Goal: Task Accomplishment & Management: Use online tool/utility

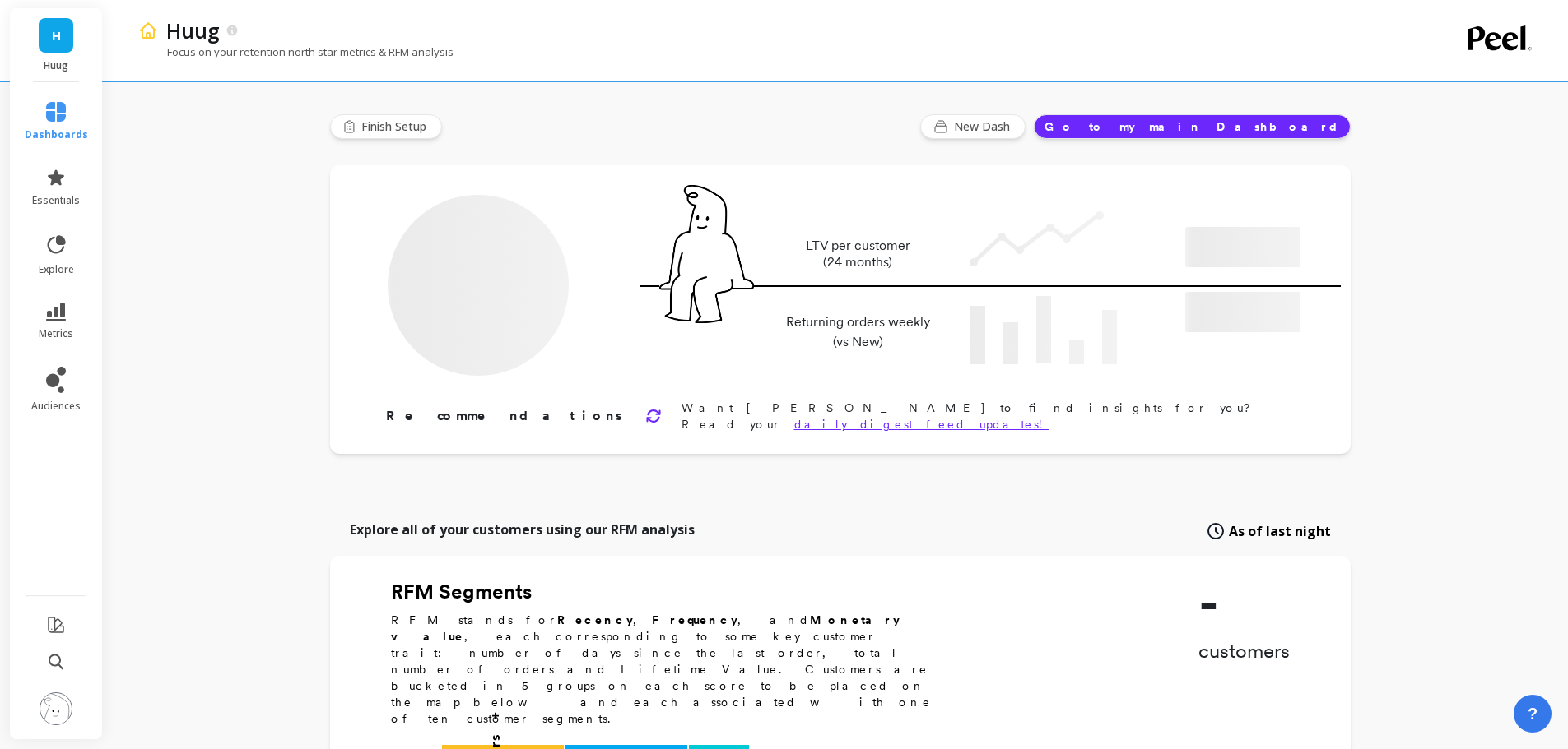
type input "Champions"
type input "1905"
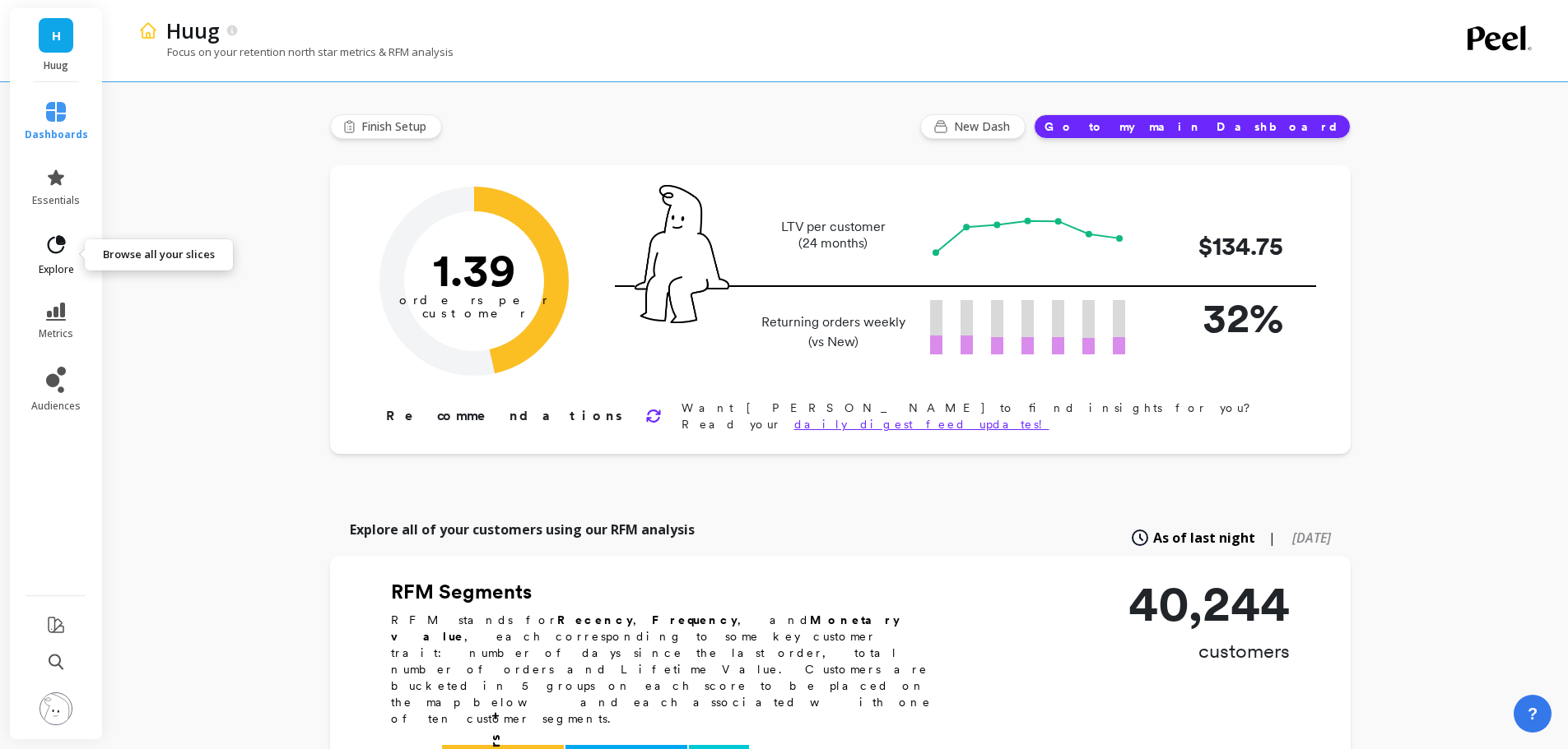
click at [59, 264] on span "explore" at bounding box center [56, 270] width 35 height 13
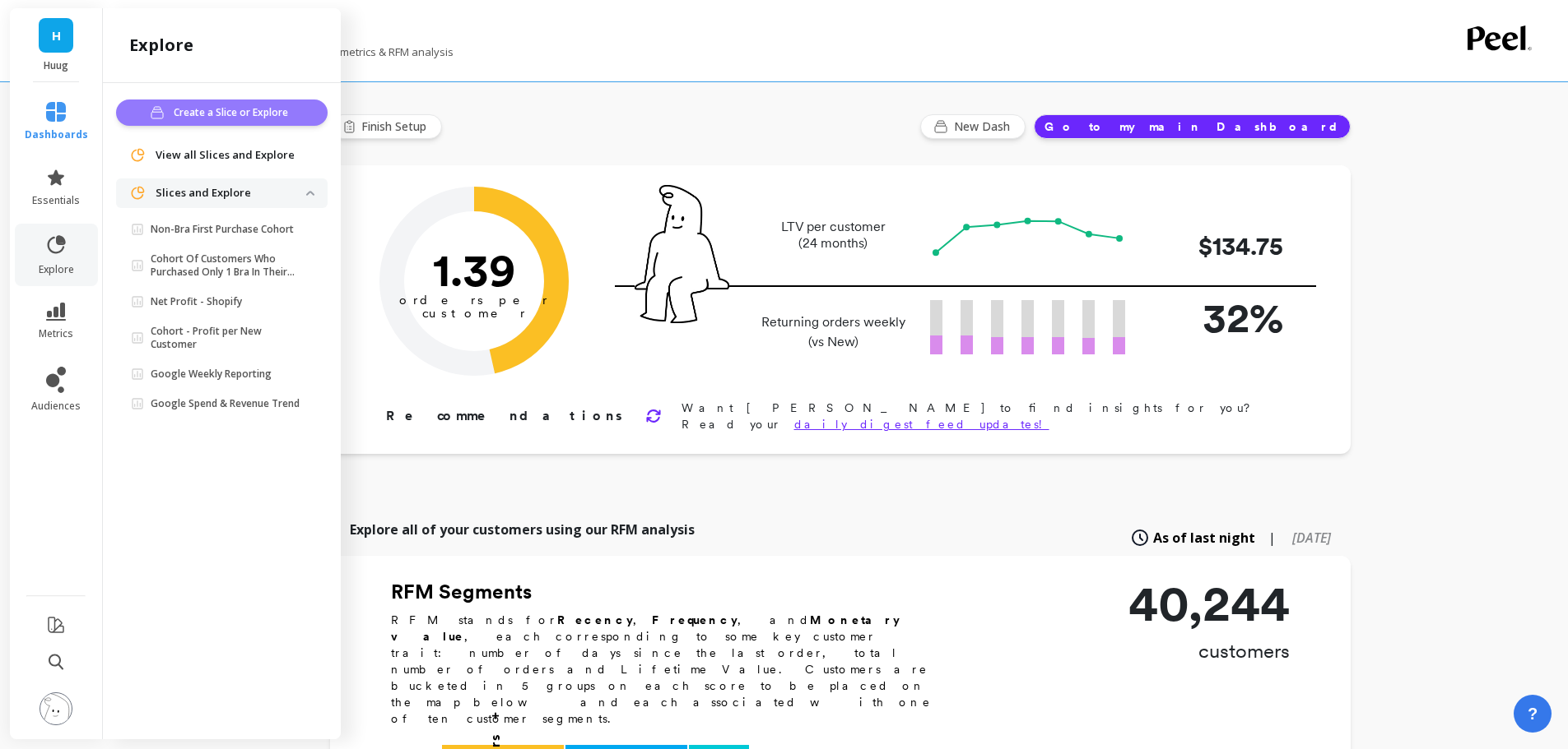
click at [212, 120] on span "Create a Slice or Explore" at bounding box center [234, 113] width 120 height 17
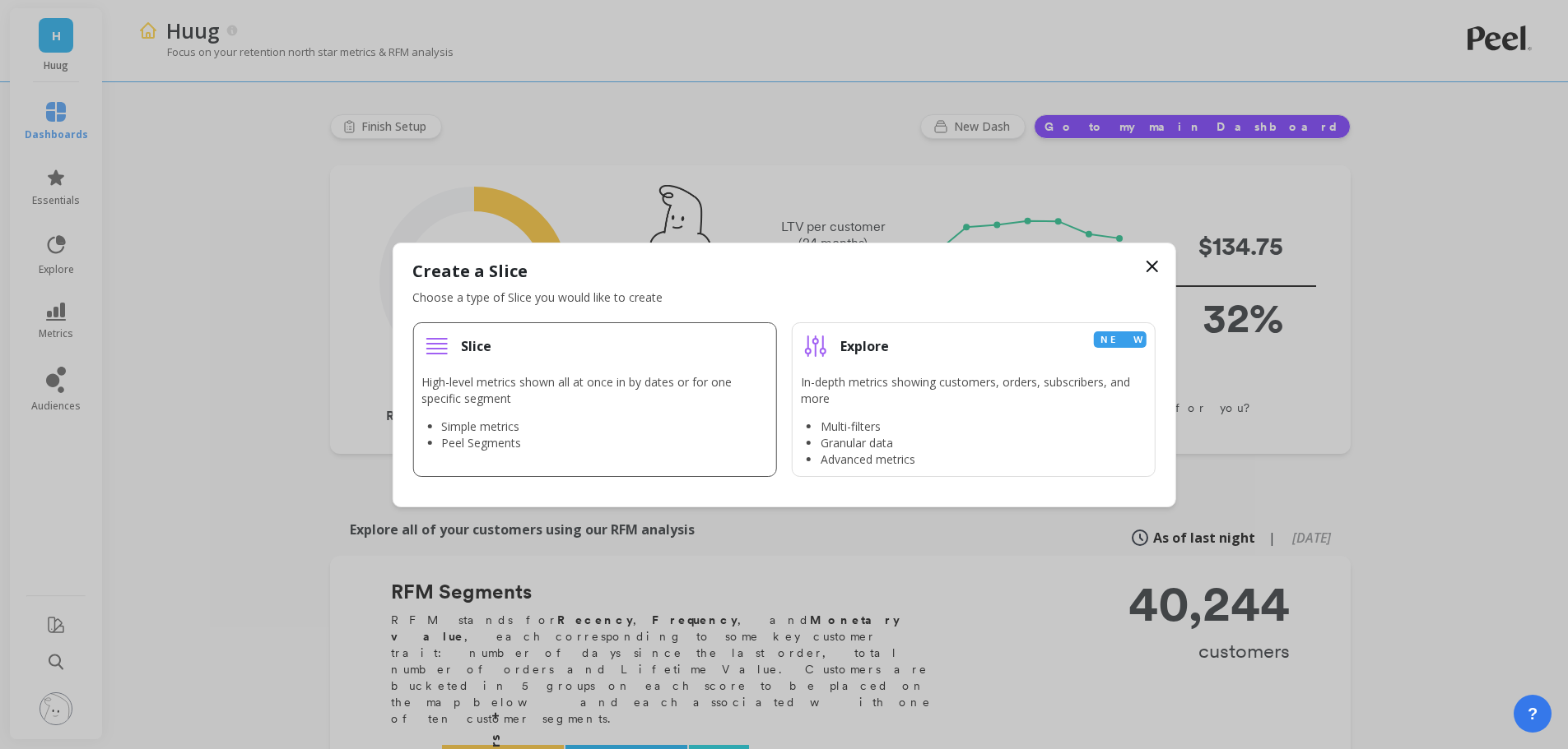
click at [575, 370] on li "Slice High-level metrics shown all at once in by dates or for one specific segm…" at bounding box center [594, 399] width 364 height 155
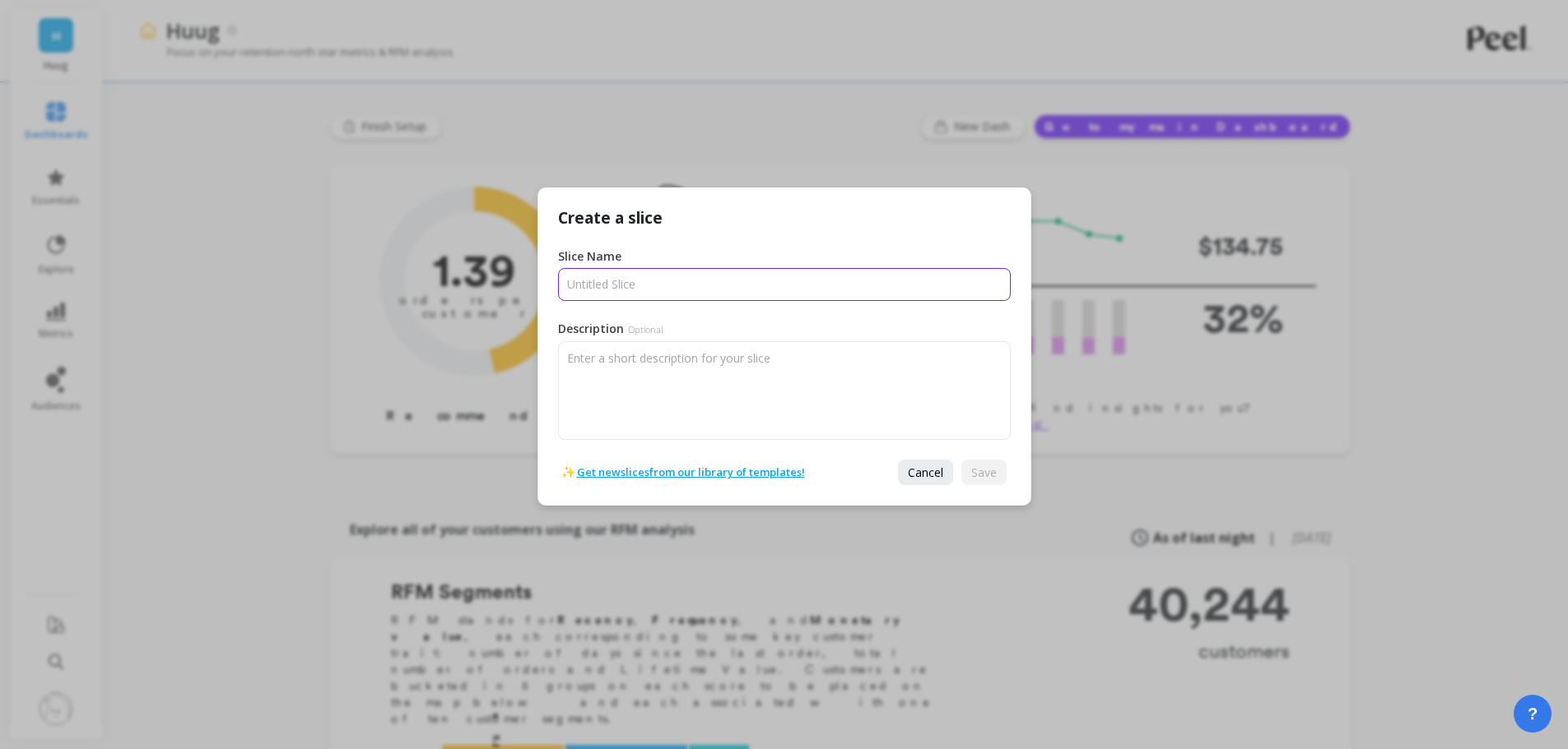
drag, startPoint x: 666, startPoint y: 277, endPoint x: 680, endPoint y: 301, distance: 27.8
click at [664, 277] on input "Slice Name" at bounding box center [784, 284] width 453 height 33
type input "Peel Slice"
click at [994, 470] on span "Save" at bounding box center [984, 472] width 26 height 16
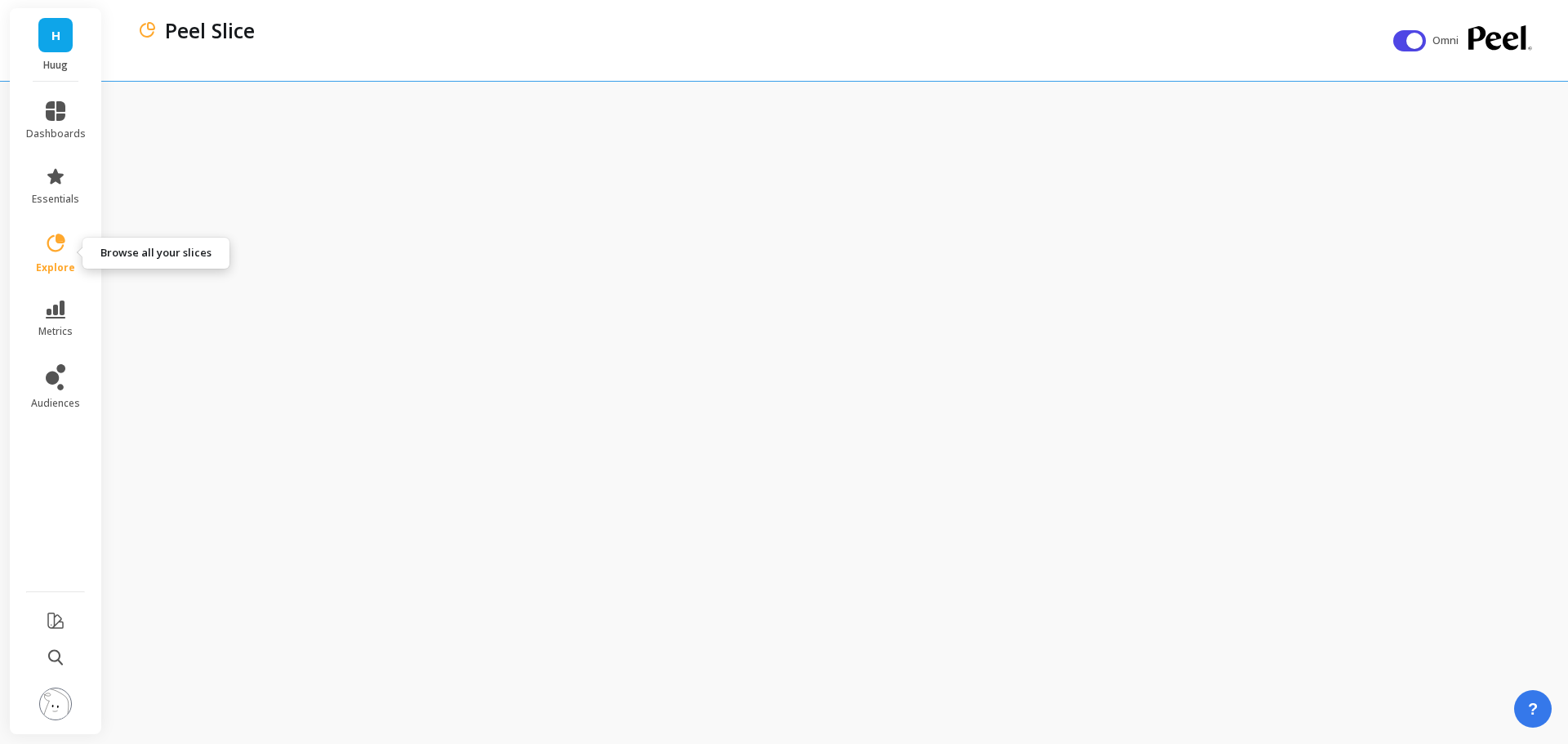
click at [41, 258] on link "explore" at bounding box center [56, 253] width 59 height 42
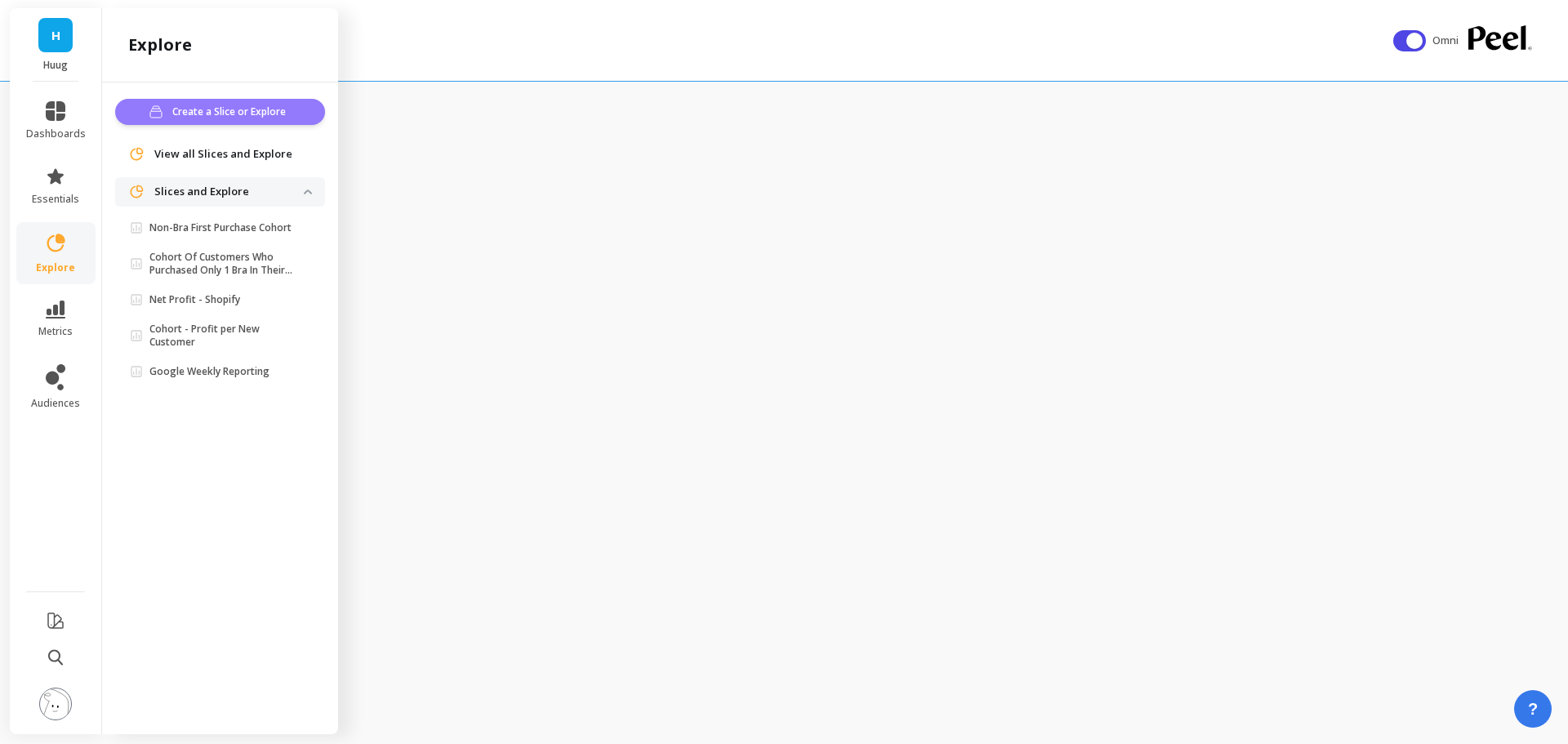
click at [243, 108] on span "Create a Slice or Explore" at bounding box center [232, 112] width 119 height 16
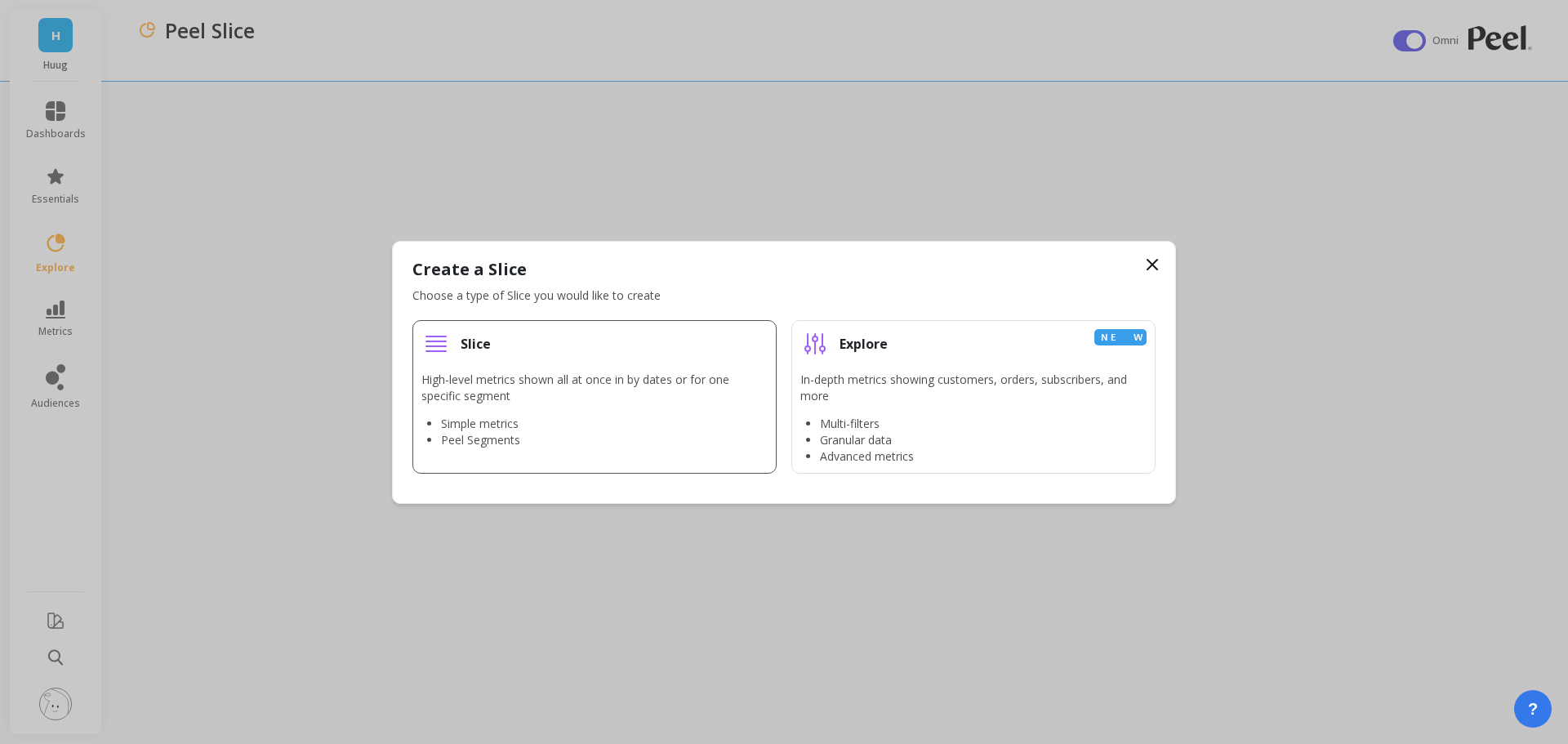
click at [571, 344] on div "Slice" at bounding box center [594, 344] width 346 height 29
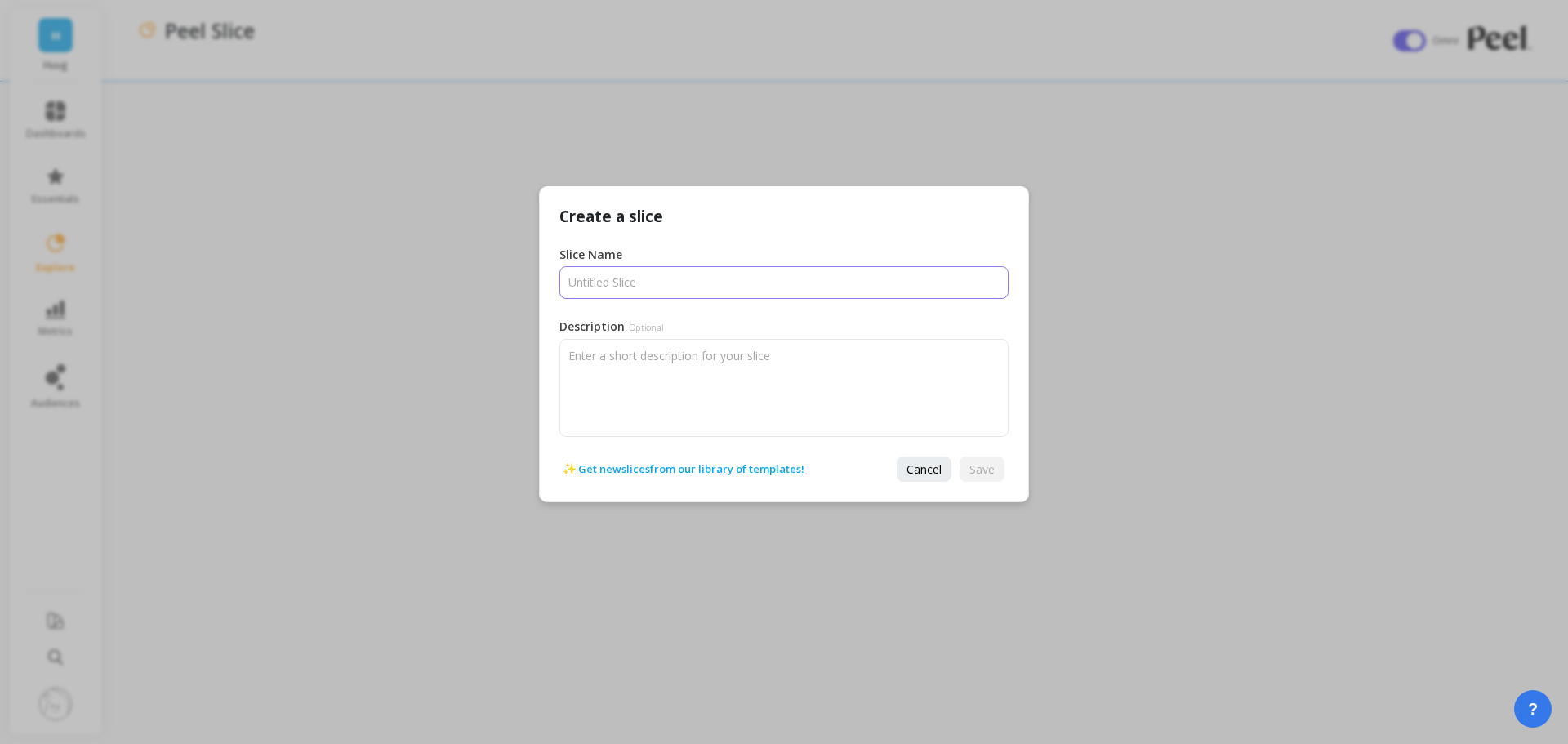
click at [673, 293] on input "Slice Name" at bounding box center [784, 282] width 450 height 33
type input "Peel Slice"
click at [1004, 478] on button "Save" at bounding box center [981, 470] width 45 height 26
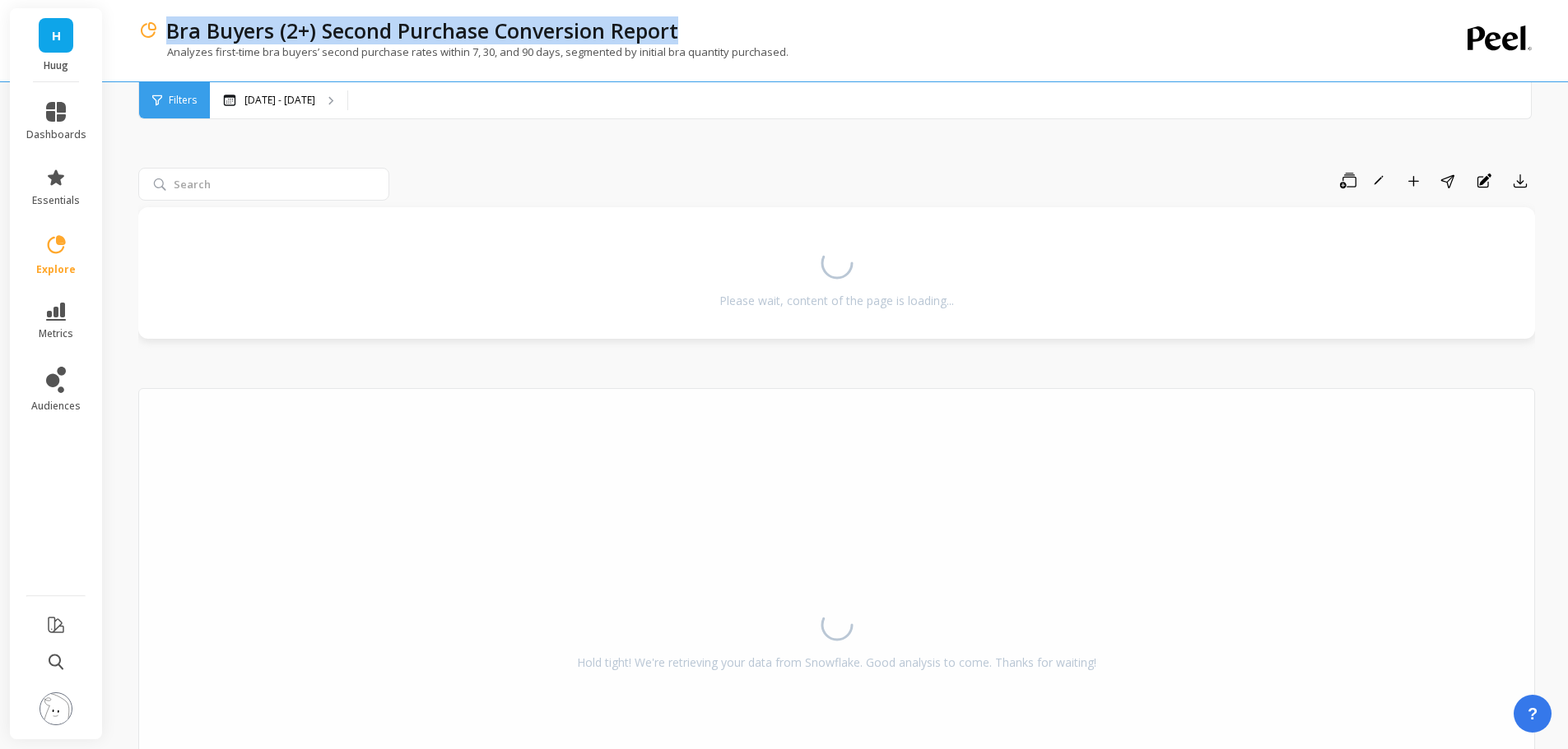
drag, startPoint x: 167, startPoint y: 32, endPoint x: 697, endPoint y: 28, distance: 530.0
click at [697, 28] on div "Bra Buyers (2+) Second Purchase Conversion Report" at bounding box center [779, 30] width 1242 height 28
click at [691, 30] on div "Bra Buyers (2+) Second Purchase Conversion Report" at bounding box center [779, 30] width 1242 height 28
drag, startPoint x: 691, startPoint y: 30, endPoint x: 492, endPoint y: 35, distance: 199.1
click at [455, 38] on div "Bra Buyers (2+) Second Purchase Conversion Report" at bounding box center [779, 30] width 1242 height 28
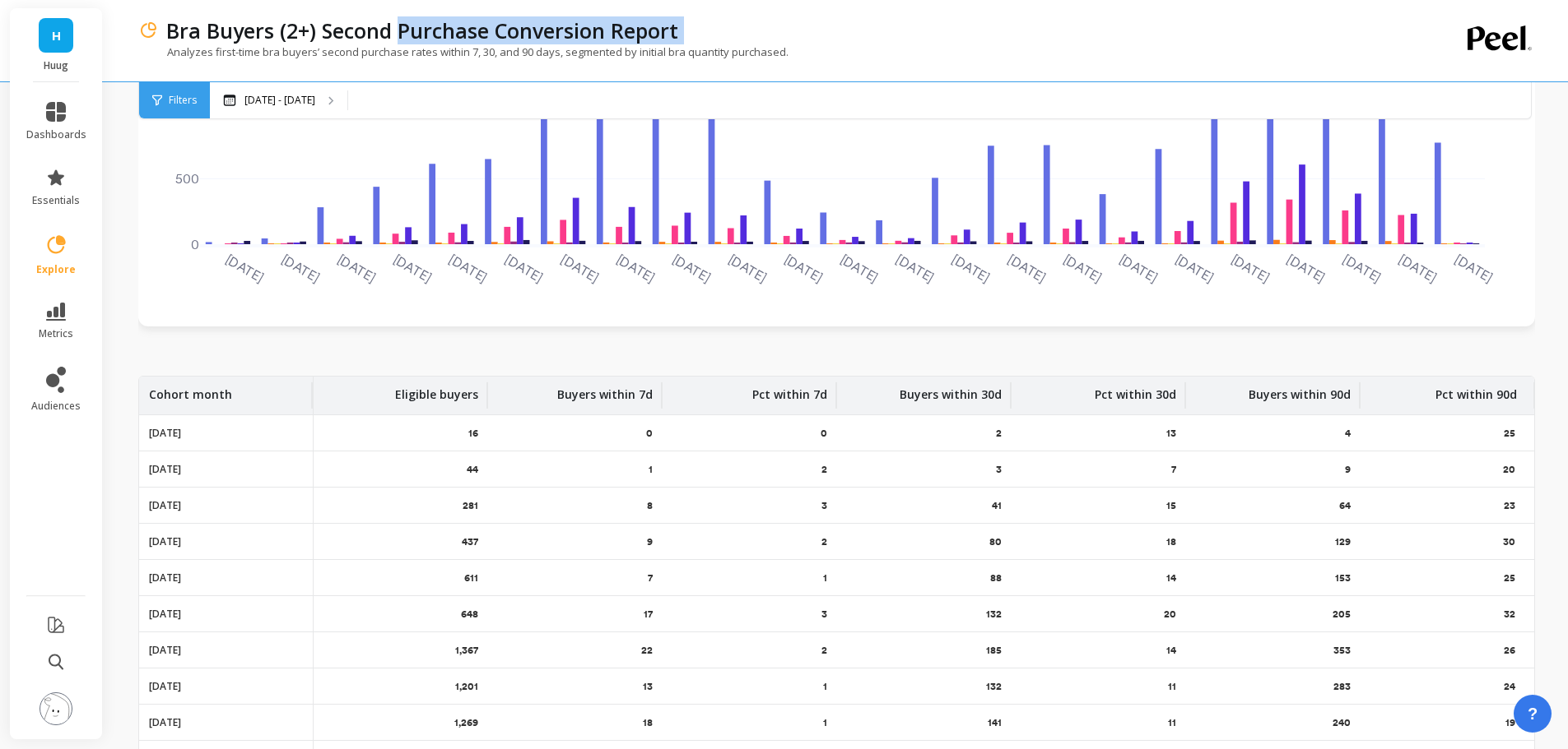
scroll to position [82, 0]
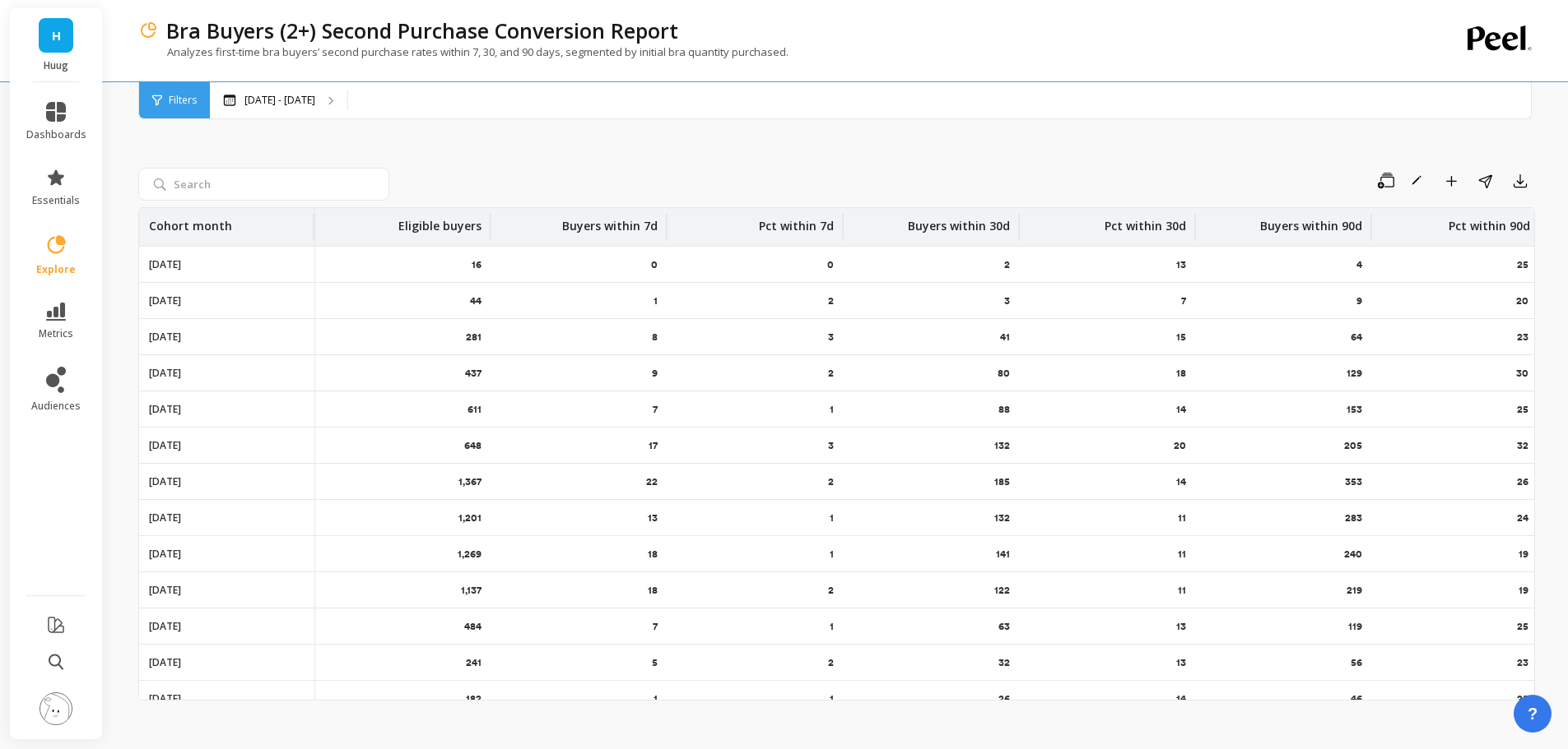
click at [128, 196] on div "Bra Buyers (2+) Second Purchase Conversion Report Analyzes first-time bra buyer…" at bounding box center [840, 383] width 1456 height 766
click at [118, 196] on div "Bra Buyers (2+) Second Purchase Conversion Report Analyzes first-time bra buyer…" at bounding box center [840, 383] width 1456 height 766
click at [124, 196] on div "Bra Buyers (2+) Second Purchase Conversion Report Analyzes first-time bra buyer…" at bounding box center [840, 383] width 1456 height 766
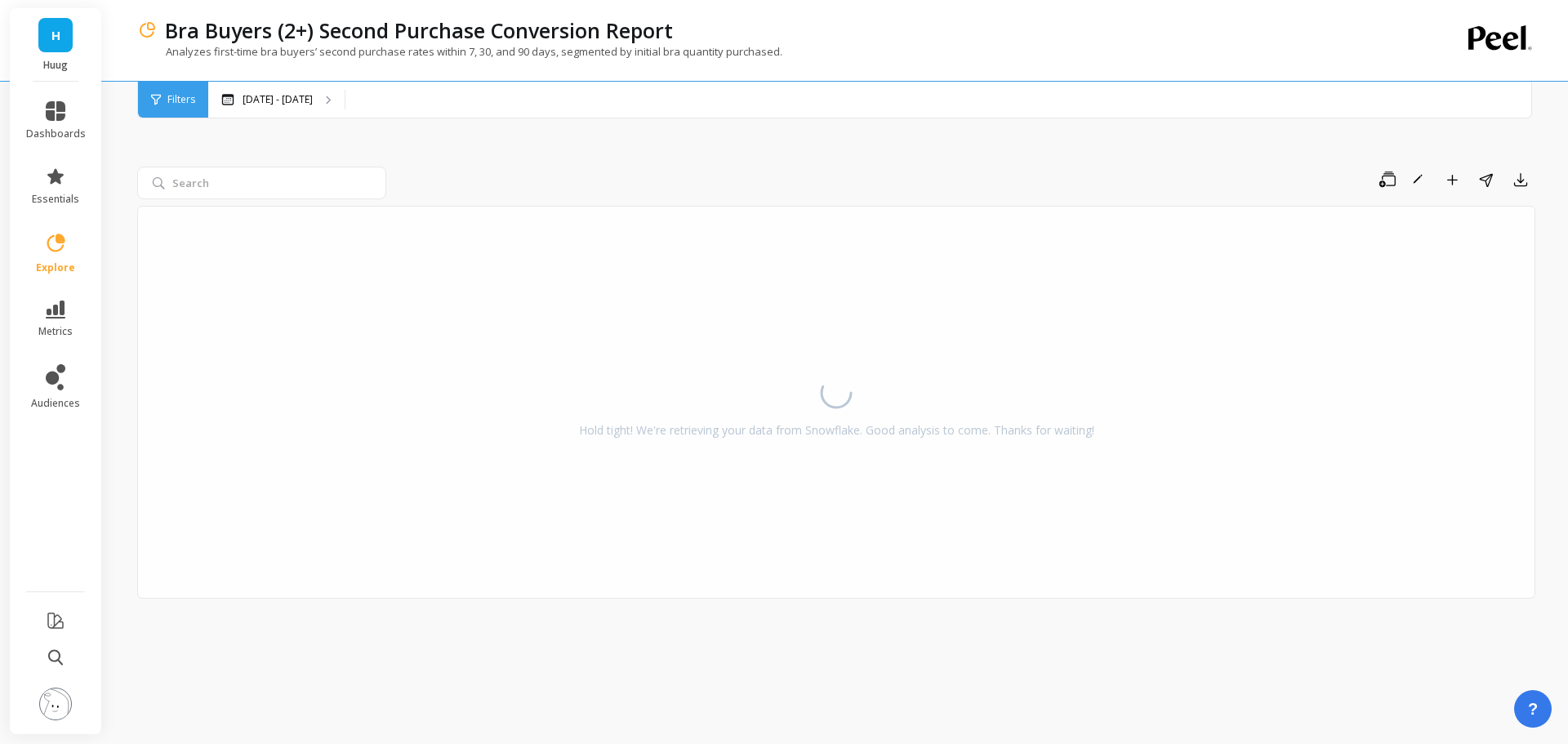
click at [918, 165] on div "Save Rename Add to Dashboard Share Export Hold tight! We're retrieving your dat…" at bounding box center [836, 405] width 1398 height 638
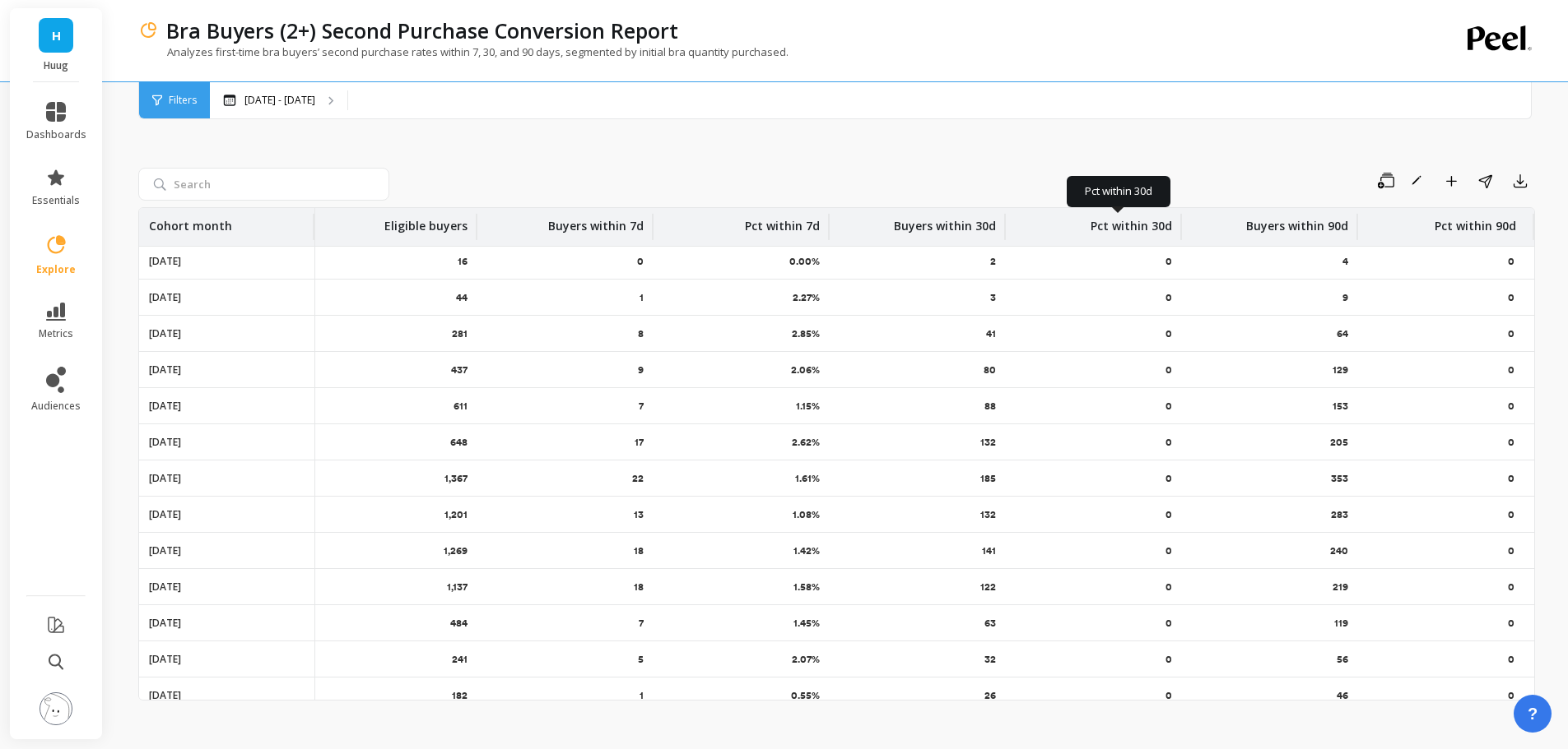
scroll to position [0, 27]
drag, startPoint x: 974, startPoint y: 286, endPoint x: 1129, endPoint y: 232, distance: 164.1
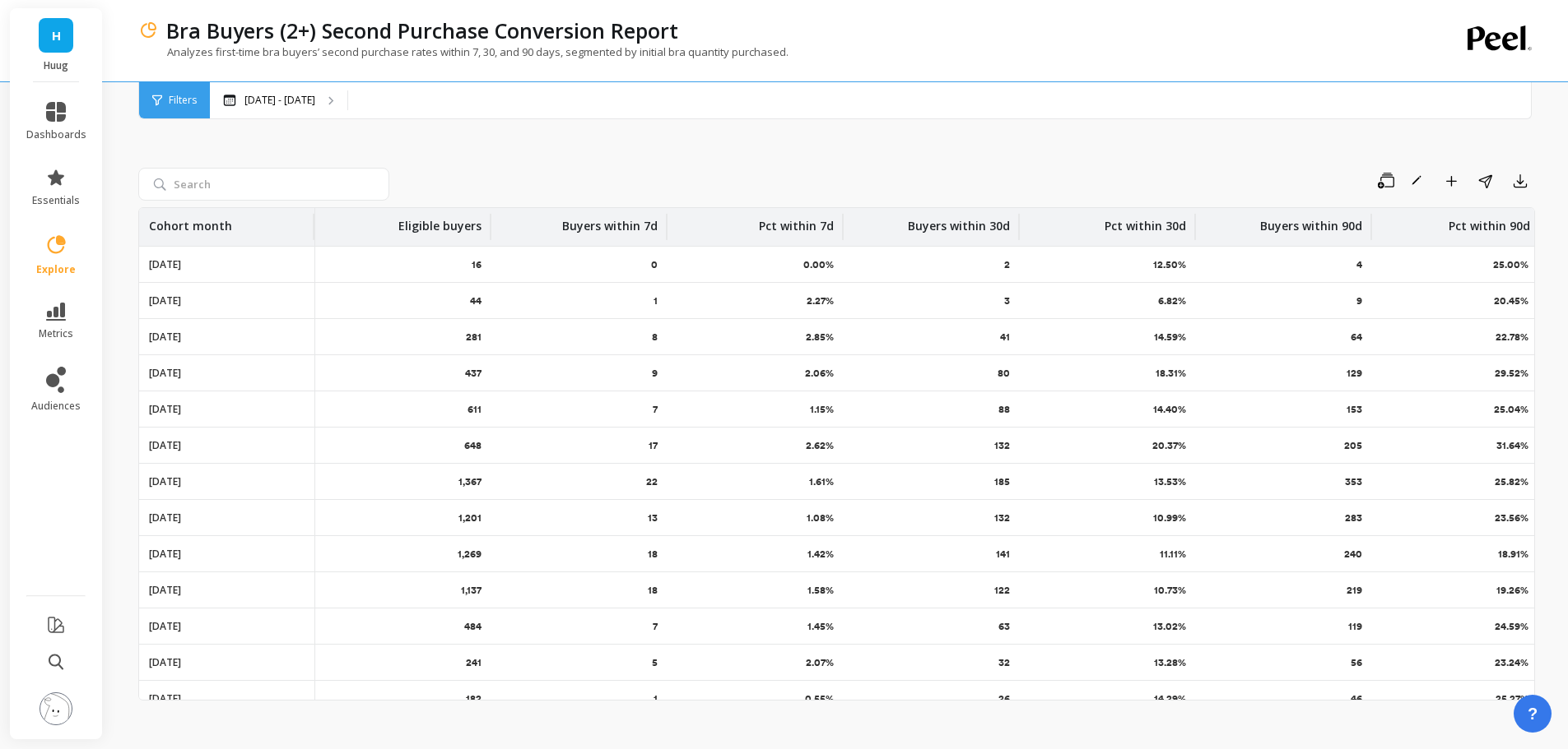
click at [1188, 168] on div "Save Rename Add to Dashboard Share Export" at bounding box center [965, 180] width 1139 height 27
drag, startPoint x: 1051, startPoint y: 182, endPoint x: 1174, endPoint y: 167, distance: 123.9
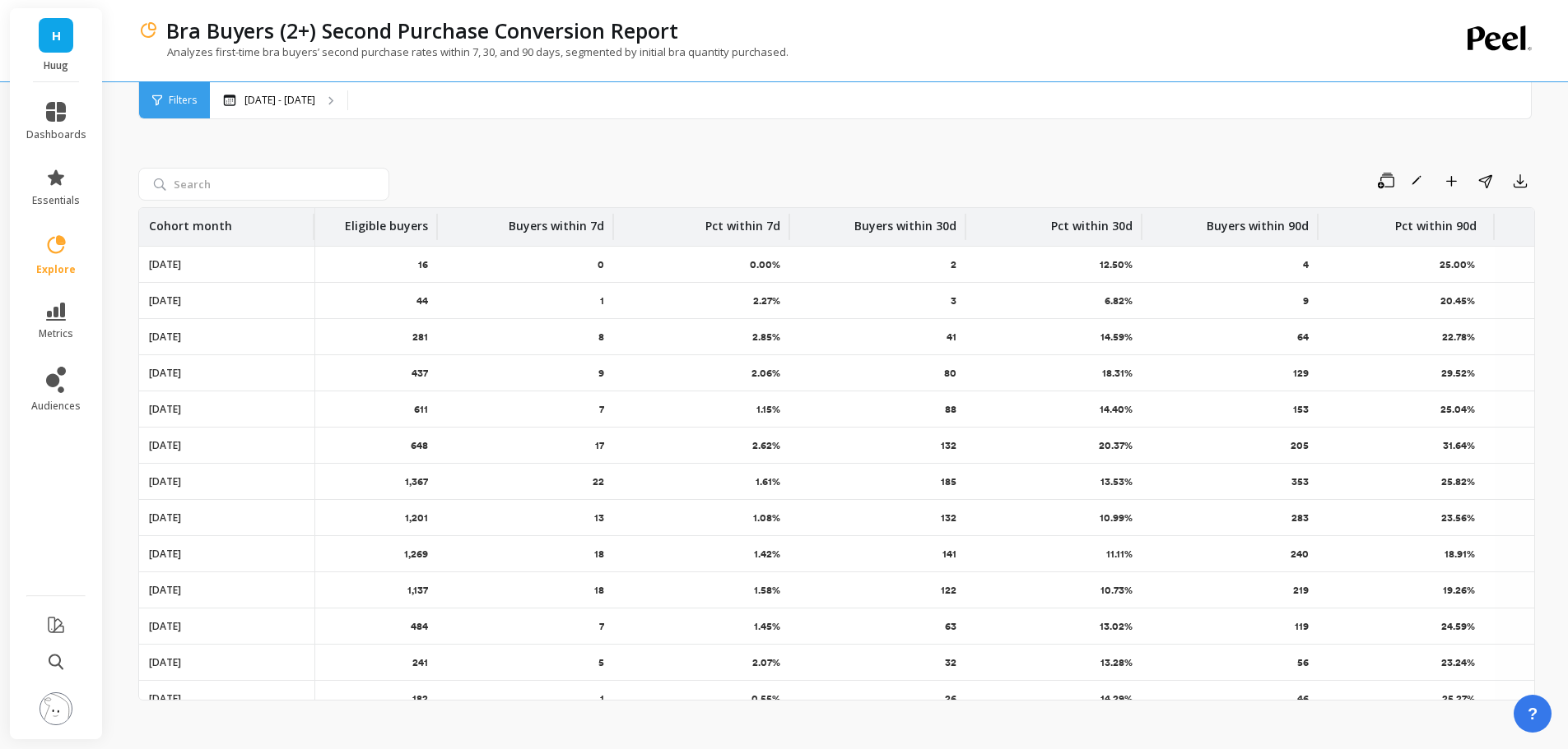
drag, startPoint x: 489, startPoint y: 229, endPoint x: 428, endPoint y: 238, distance: 61.7
click at [435, 238] on div at bounding box center [436, 226] width 4 height 27
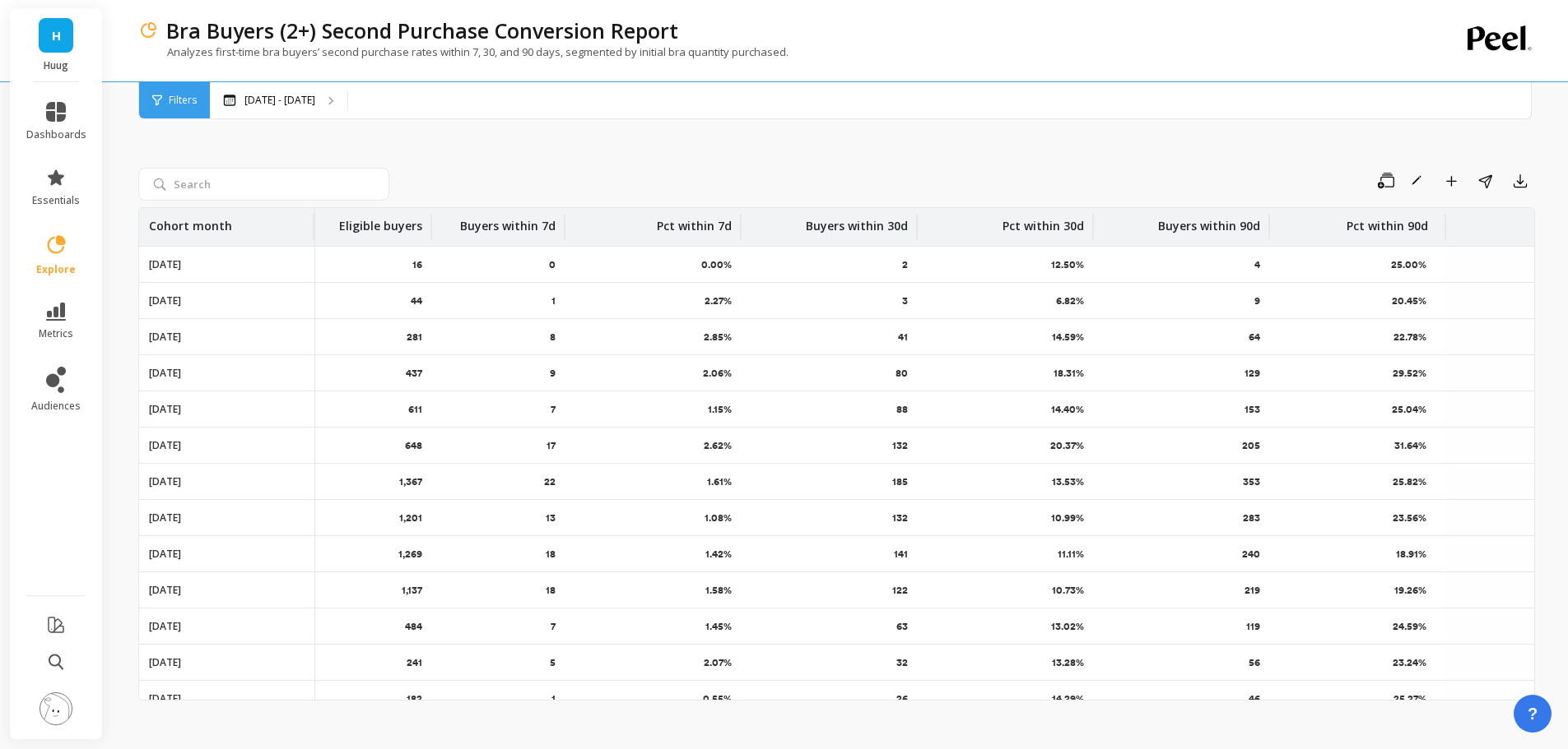
drag, startPoint x: 607, startPoint y: 229, endPoint x: 566, endPoint y: 238, distance: 42.0
click at [563, 239] on div at bounding box center [564, 226] width 4 height 27
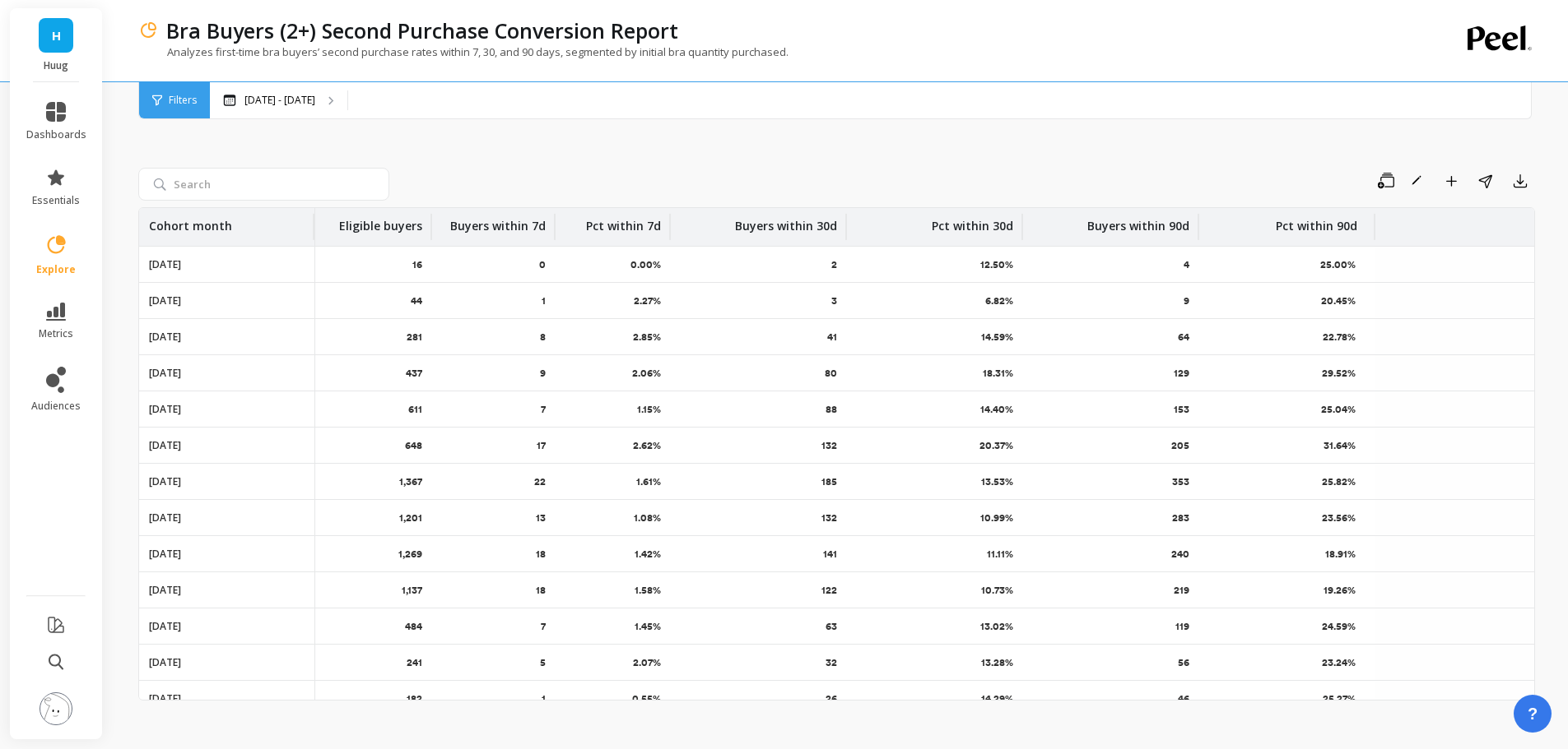
drag, startPoint x: 730, startPoint y: 226, endPoint x: 669, endPoint y: 230, distance: 61.1
click at [669, 230] on div at bounding box center [669, 226] width 4 height 27
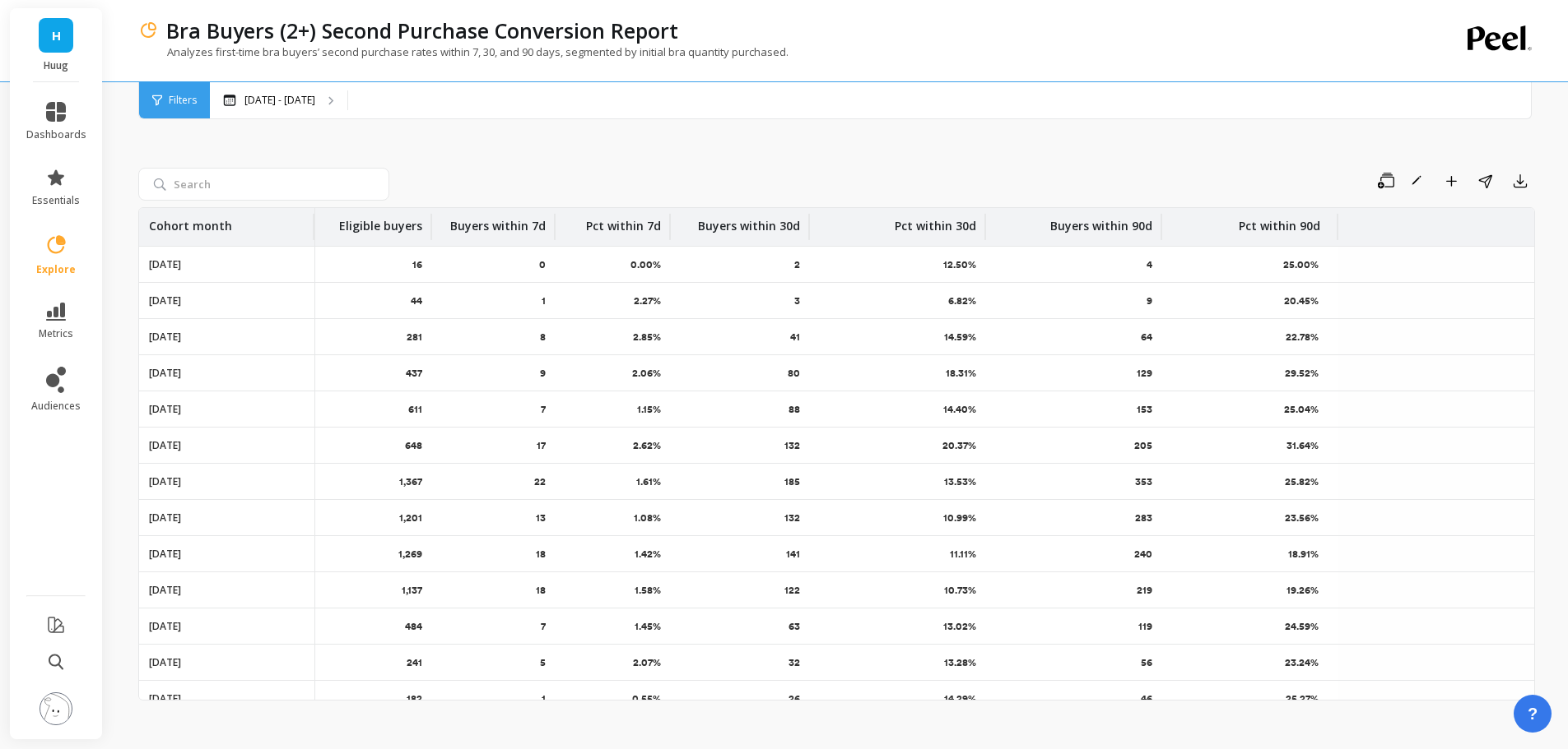
drag, startPoint x: 846, startPoint y: 231, endPoint x: 882, endPoint y: 234, distance: 36.1
click at [808, 234] on div at bounding box center [808, 226] width 4 height 27
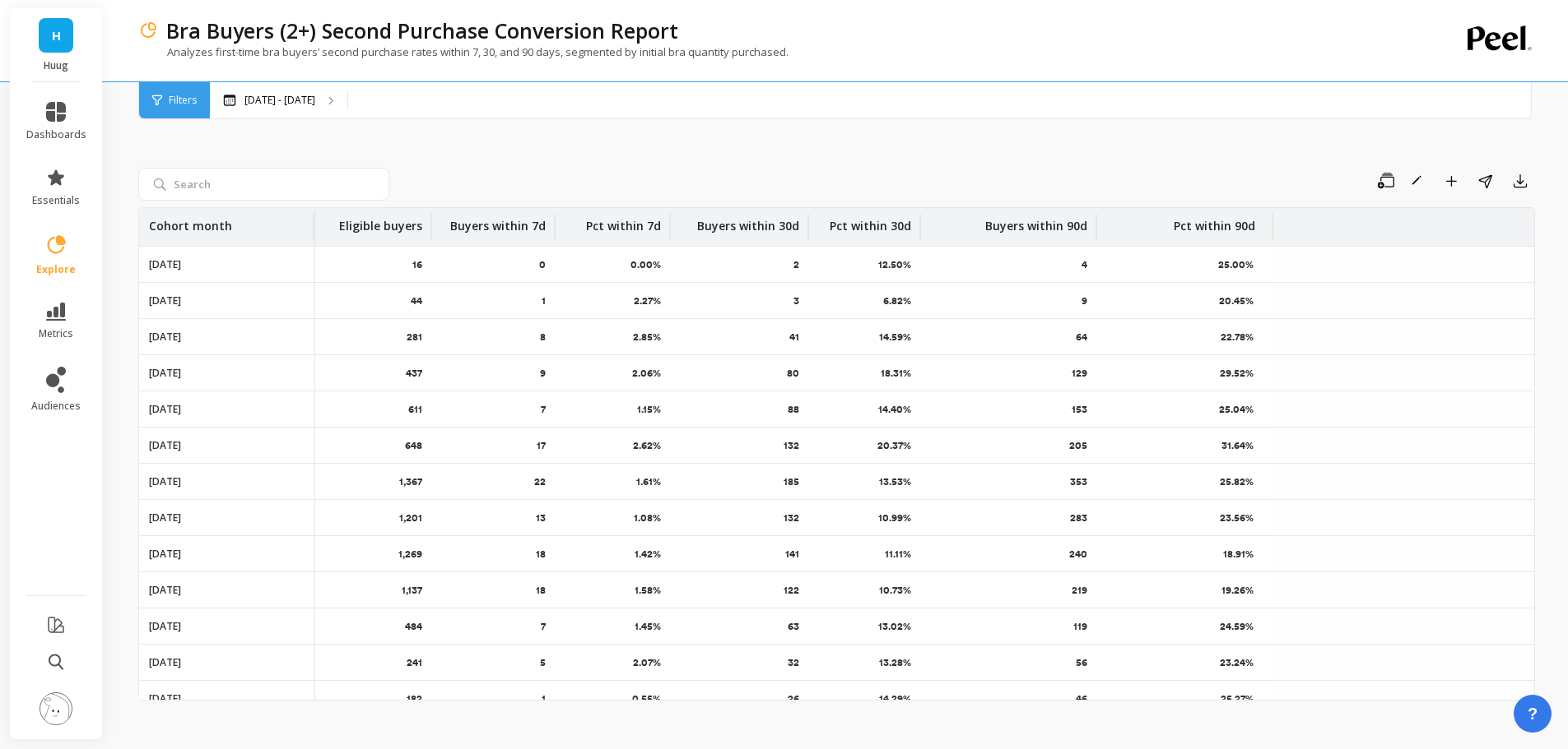
drag, startPoint x: 983, startPoint y: 228, endPoint x: 920, endPoint y: 229, distance: 63.0
click at [920, 229] on div at bounding box center [920, 226] width 4 height 27
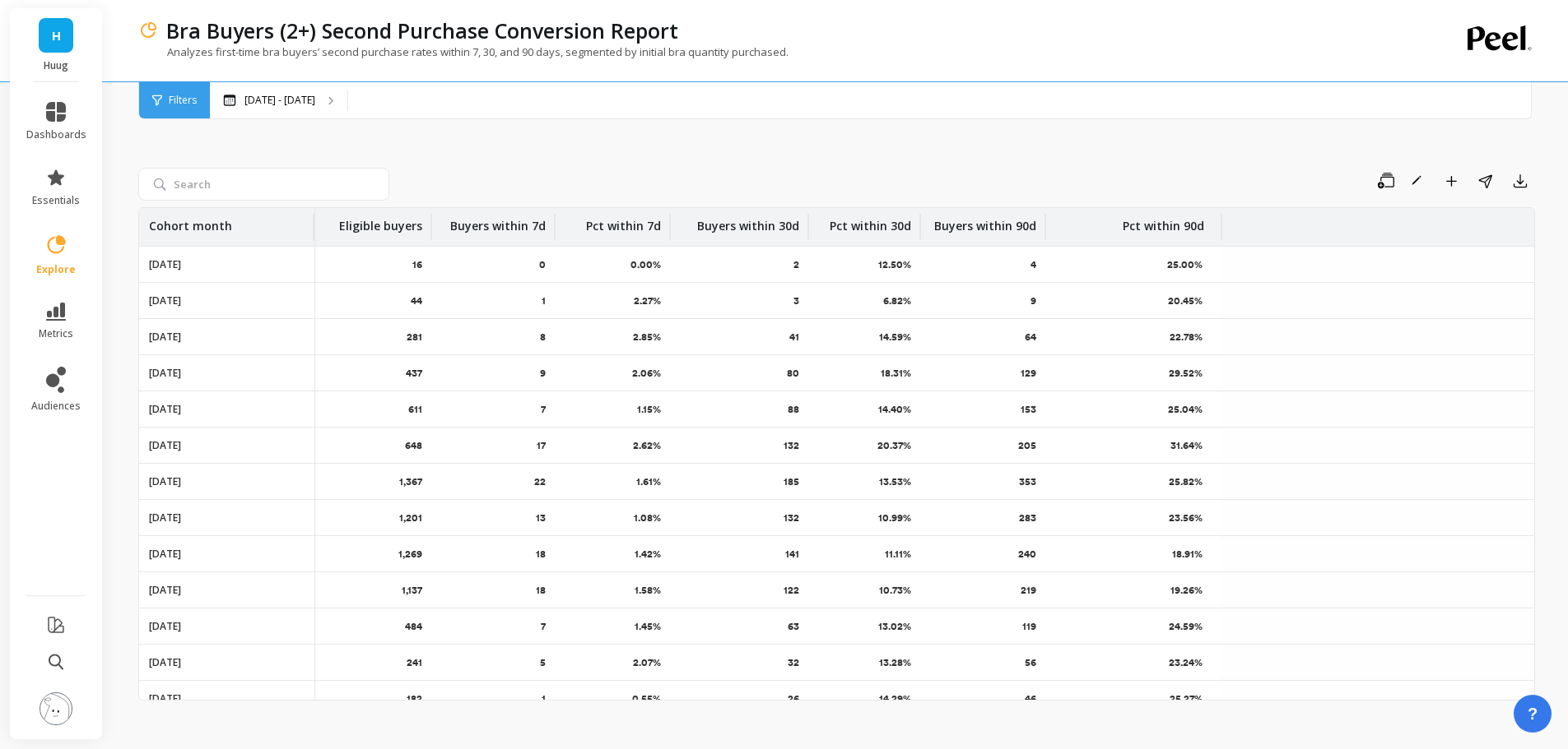
drag, startPoint x: 1096, startPoint y: 229, endPoint x: 1044, endPoint y: 221, distance: 52.6
click at [1044, 221] on div at bounding box center [1045, 226] width 4 height 27
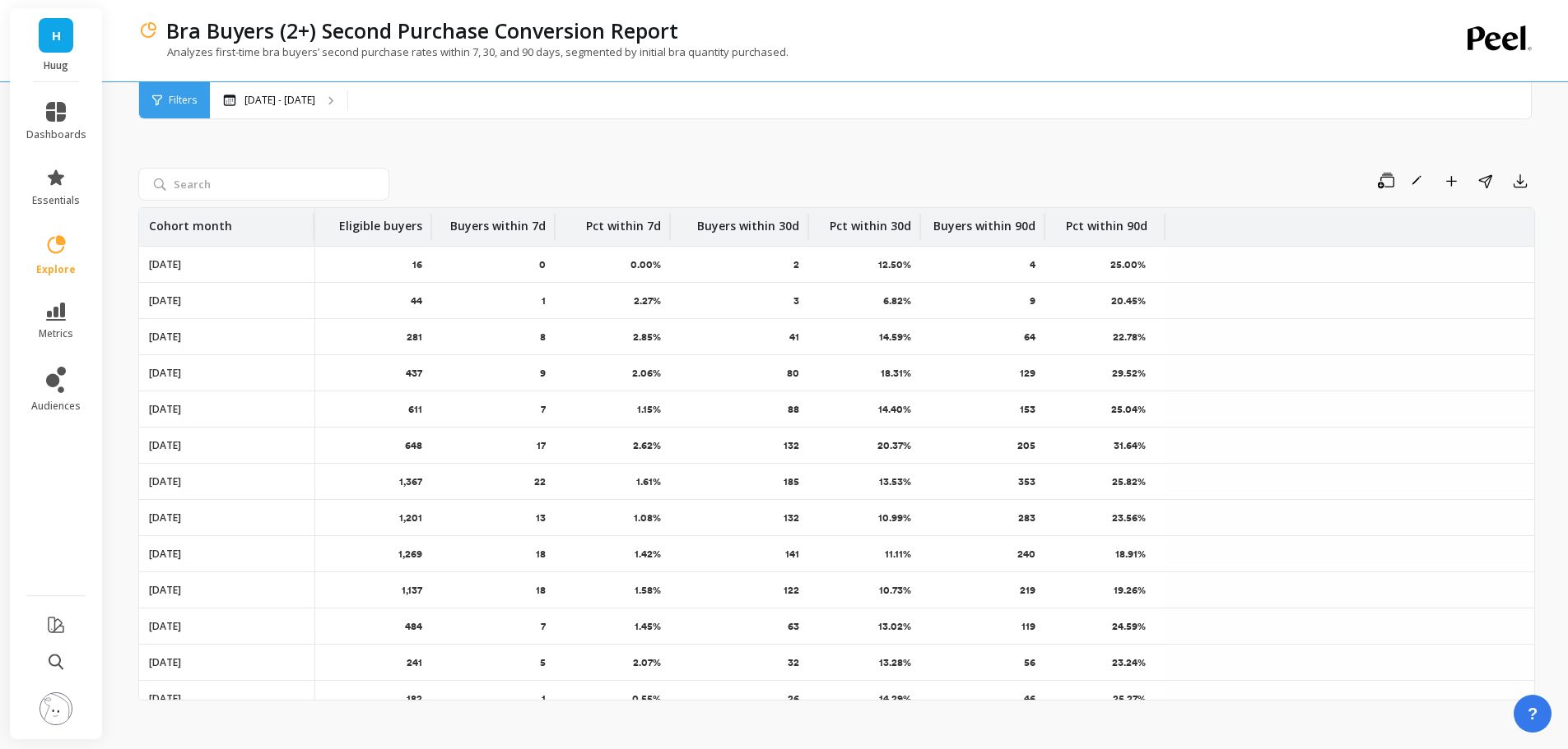
drag, startPoint x: 1220, startPoint y: 228, endPoint x: 1164, endPoint y: 228, distance: 56.0
click at [1164, 228] on div at bounding box center [1164, 226] width 4 height 27
click at [1165, 189] on div "Save Rename Add to Dashboard Share Export" at bounding box center [965, 180] width 1139 height 27
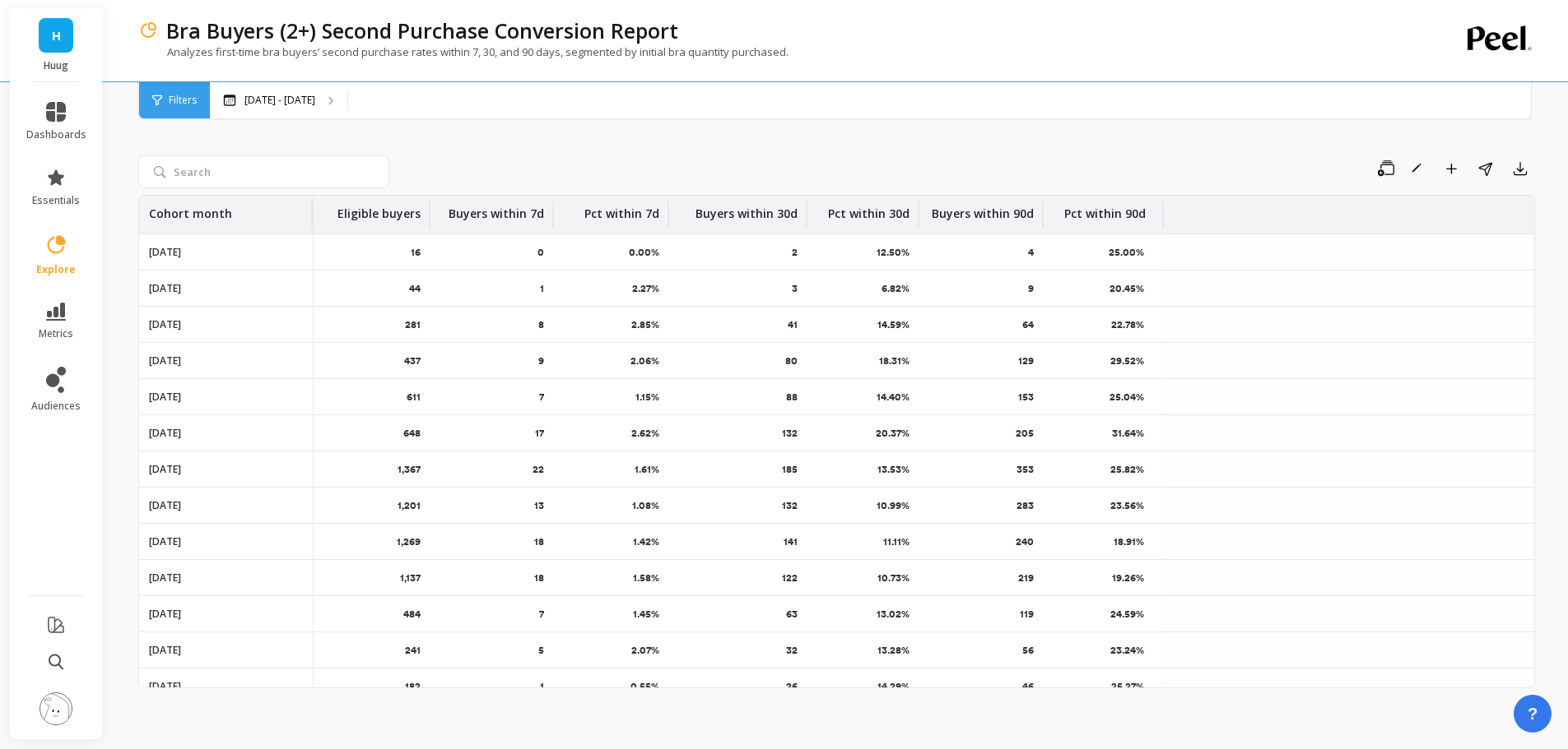
scroll to position [17, 0]
drag, startPoint x: 153, startPoint y: 247, endPoint x: 212, endPoint y: 246, distance: 59.0
click at [212, 246] on div "[DATE]" at bounding box center [226, 248] width 174 height 35
click at [220, 245] on div "[DATE]" at bounding box center [226, 248] width 174 height 35
drag, startPoint x: 620, startPoint y: 245, endPoint x: 656, endPoint y: 244, distance: 36.0
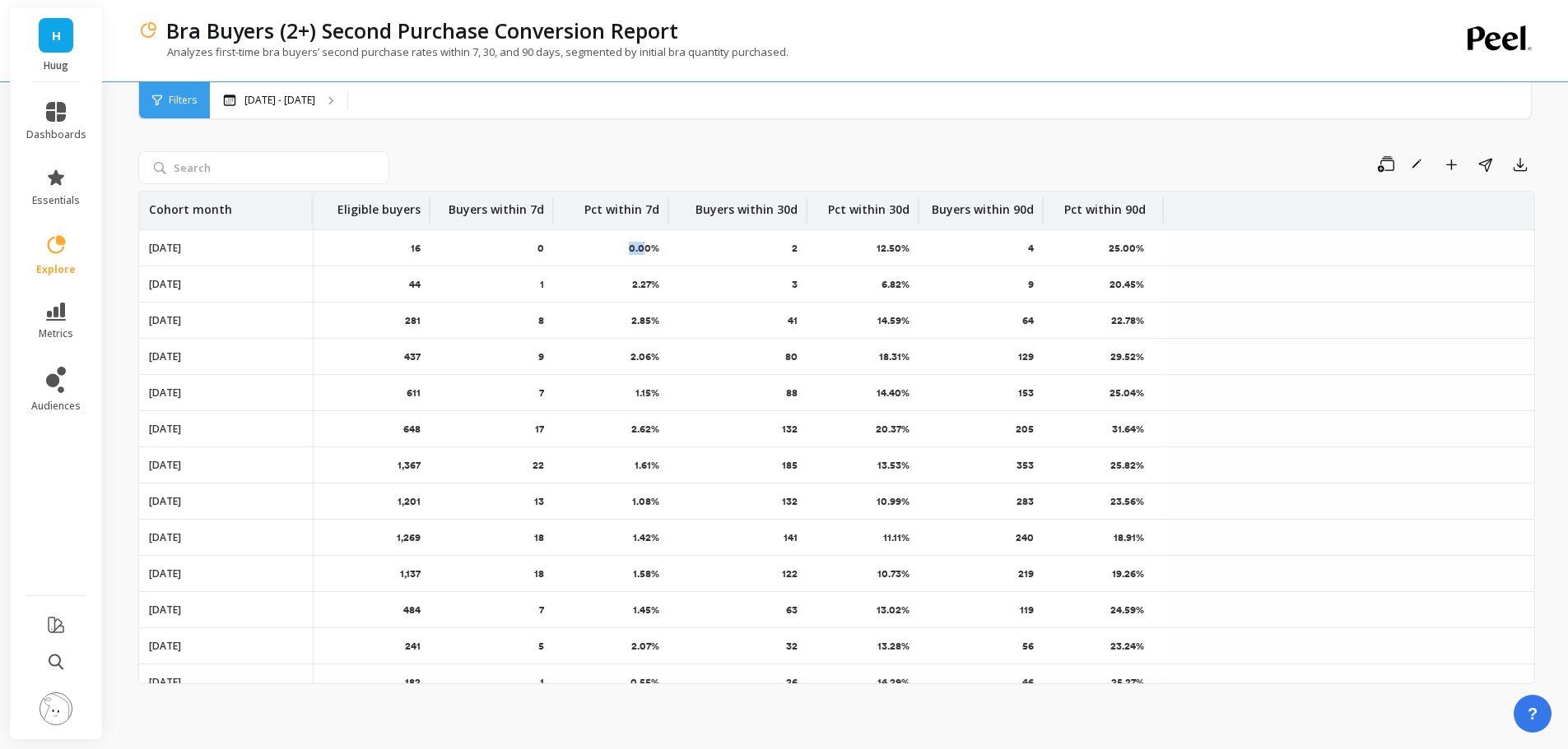
click at [645, 245] on div "0.00%" at bounding box center [611, 248] width 115 height 35
click at [881, 241] on div "12.50%" at bounding box center [864, 248] width 112 height 35
drag, startPoint x: 878, startPoint y: 245, endPoint x: 948, endPoint y: 242, distance: 70.1
click at [940, 242] on tr "[DATE] 16 0 0.00% 2 12.50% 4 25.00%" at bounding box center [836, 248] width 1395 height 36
click at [1102, 248] on div "25.00%" at bounding box center [1104, 248] width 121 height 35
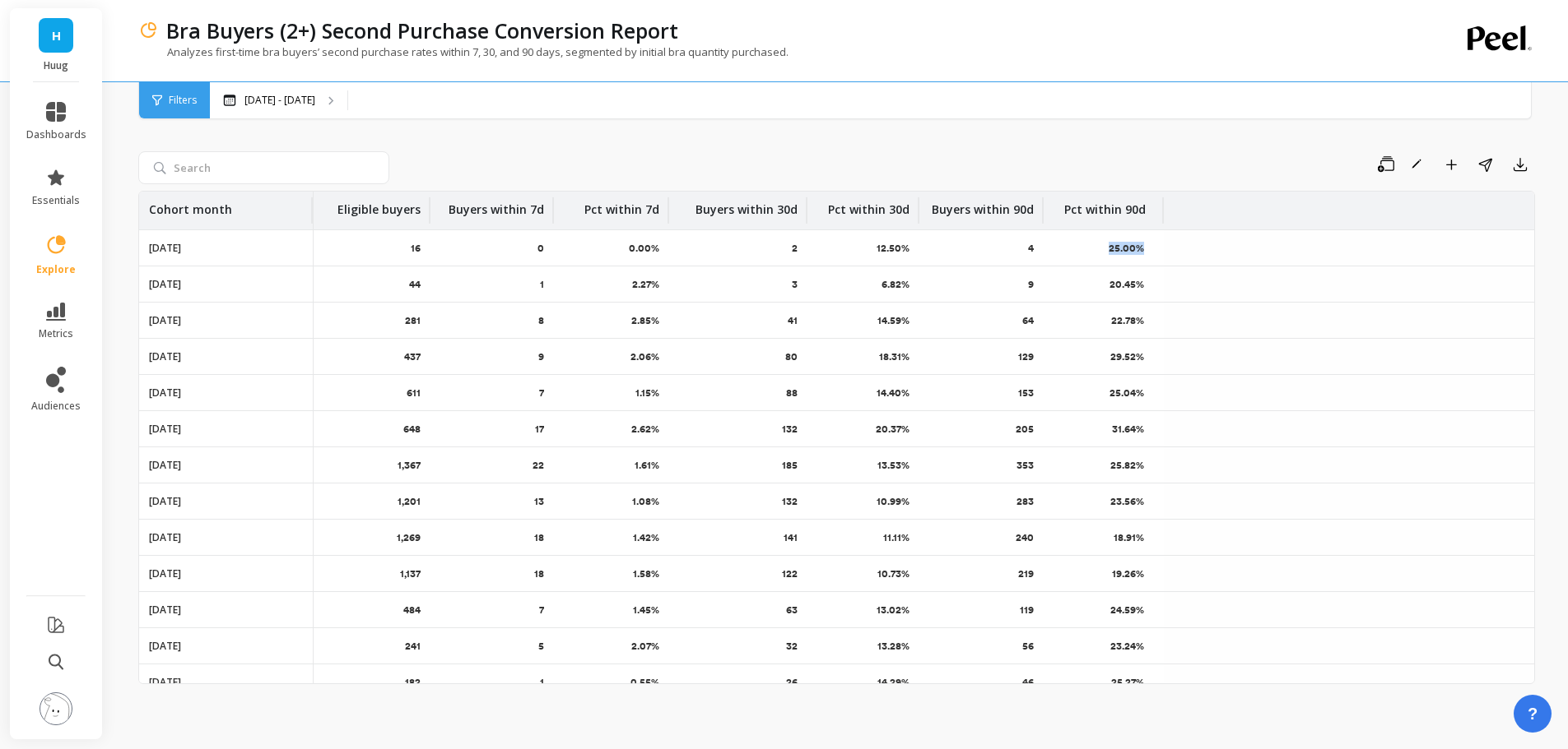
drag, startPoint x: 1107, startPoint y: 248, endPoint x: 1161, endPoint y: 248, distance: 54.0
click at [1161, 248] on div "25.00%" at bounding box center [1104, 248] width 121 height 35
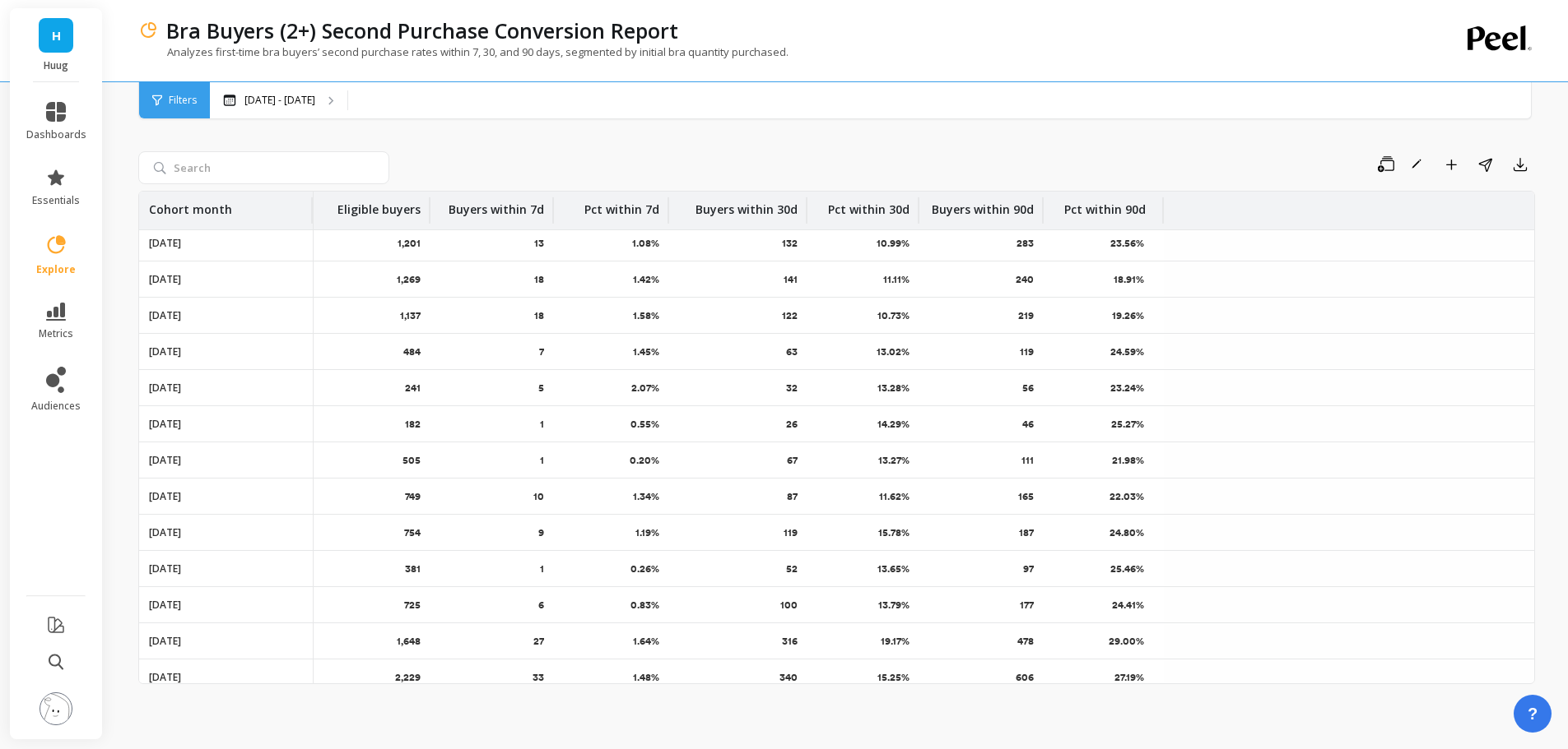
scroll to position [0, 0]
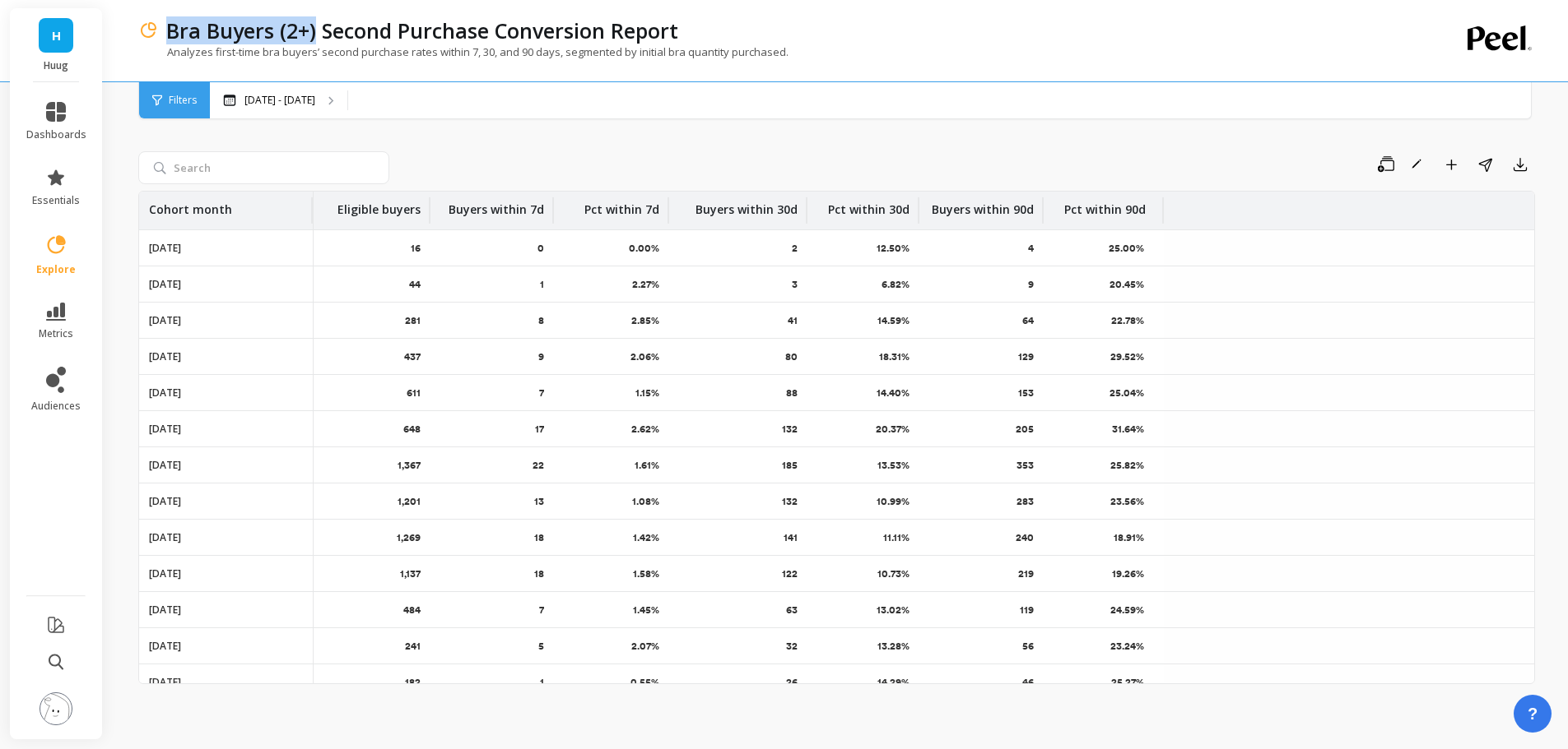
drag, startPoint x: 168, startPoint y: 32, endPoint x: 315, endPoint y: 29, distance: 147.0
click at [315, 29] on p "Bra Buyers (2+) Second Purchase Conversion Report" at bounding box center [423, 30] width 512 height 28
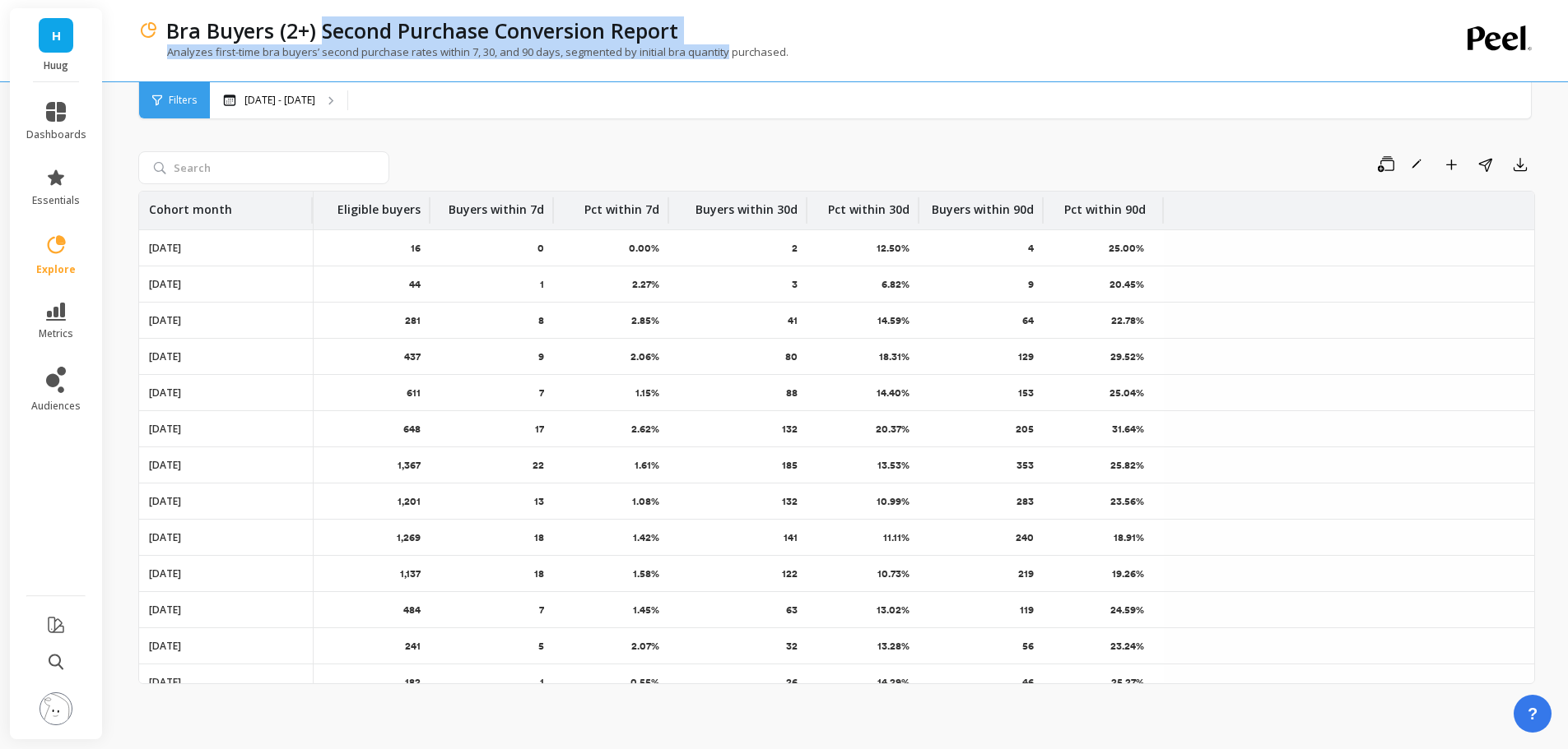
drag, startPoint x: 323, startPoint y: 29, endPoint x: 726, endPoint y: 44, distance: 403.3
click at [726, 44] on div "Bra Buyers (2+) Second Purchase Conversion Report Analyzes first-time bra buyer…" at bounding box center [769, 40] width 1261 height 82
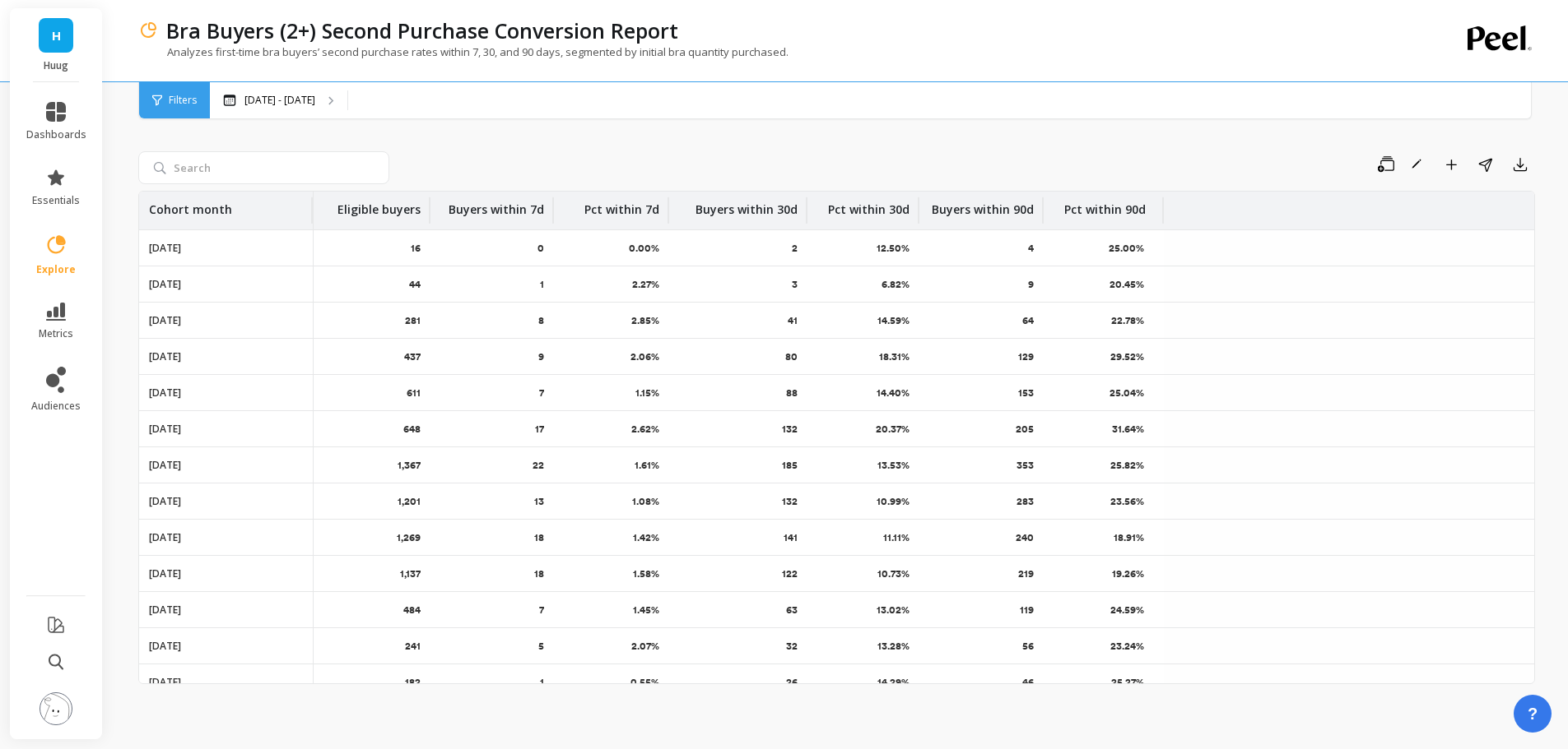
click at [709, 144] on div "Save Rename Add to Dashboard Share Export Cohort month Eligible buyers Buyers w…" at bounding box center [836, 399] width 1397 height 659
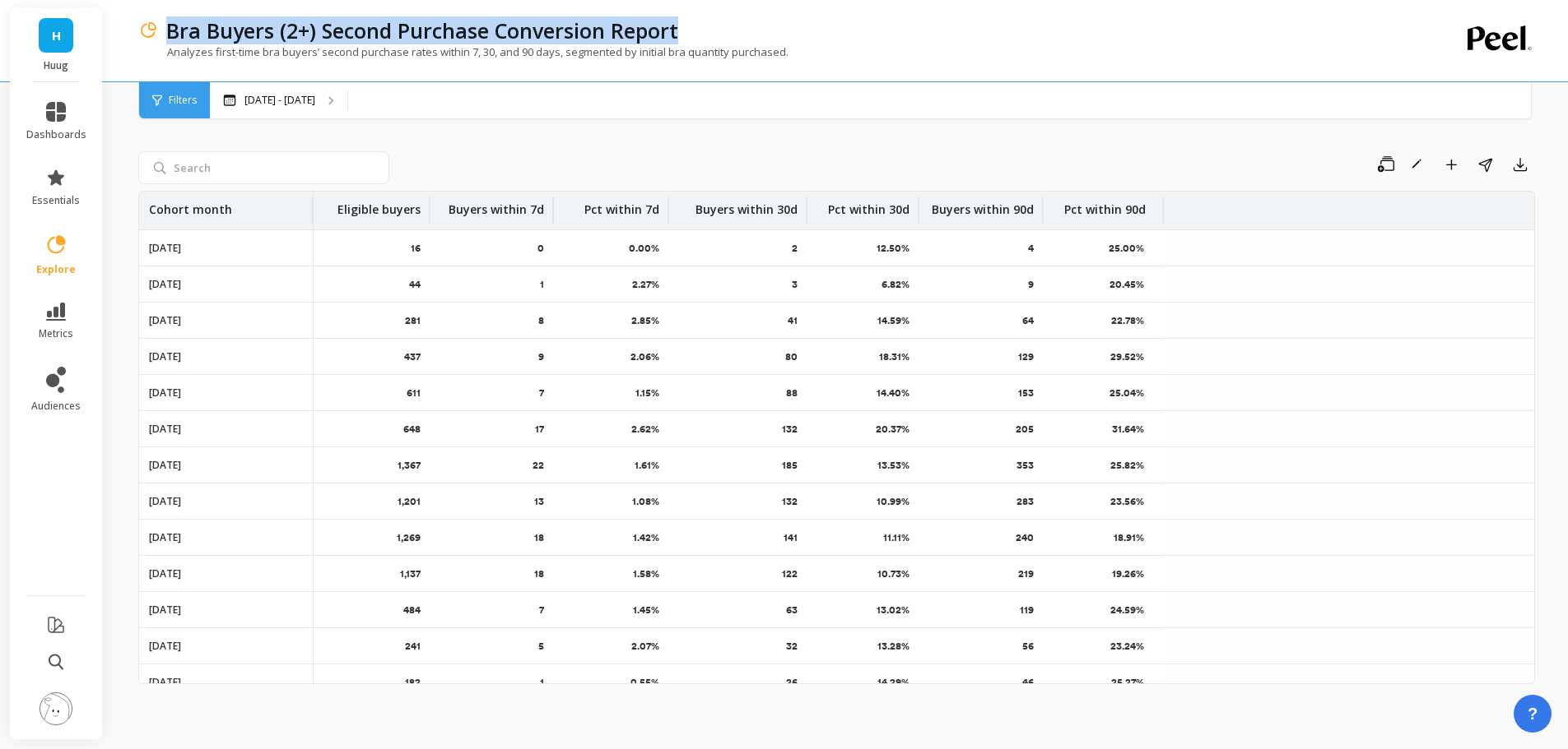
drag, startPoint x: 167, startPoint y: 32, endPoint x: 741, endPoint y: 4, distance: 574.7
click at [741, 4] on div "Bra Buyers (2+) Second Purchase Conversion Report Analyzes first-time bra buyer…" at bounding box center [769, 40] width 1261 height 82
copy p "Bra Buyers (2+) Second Purchase Conversion Report"
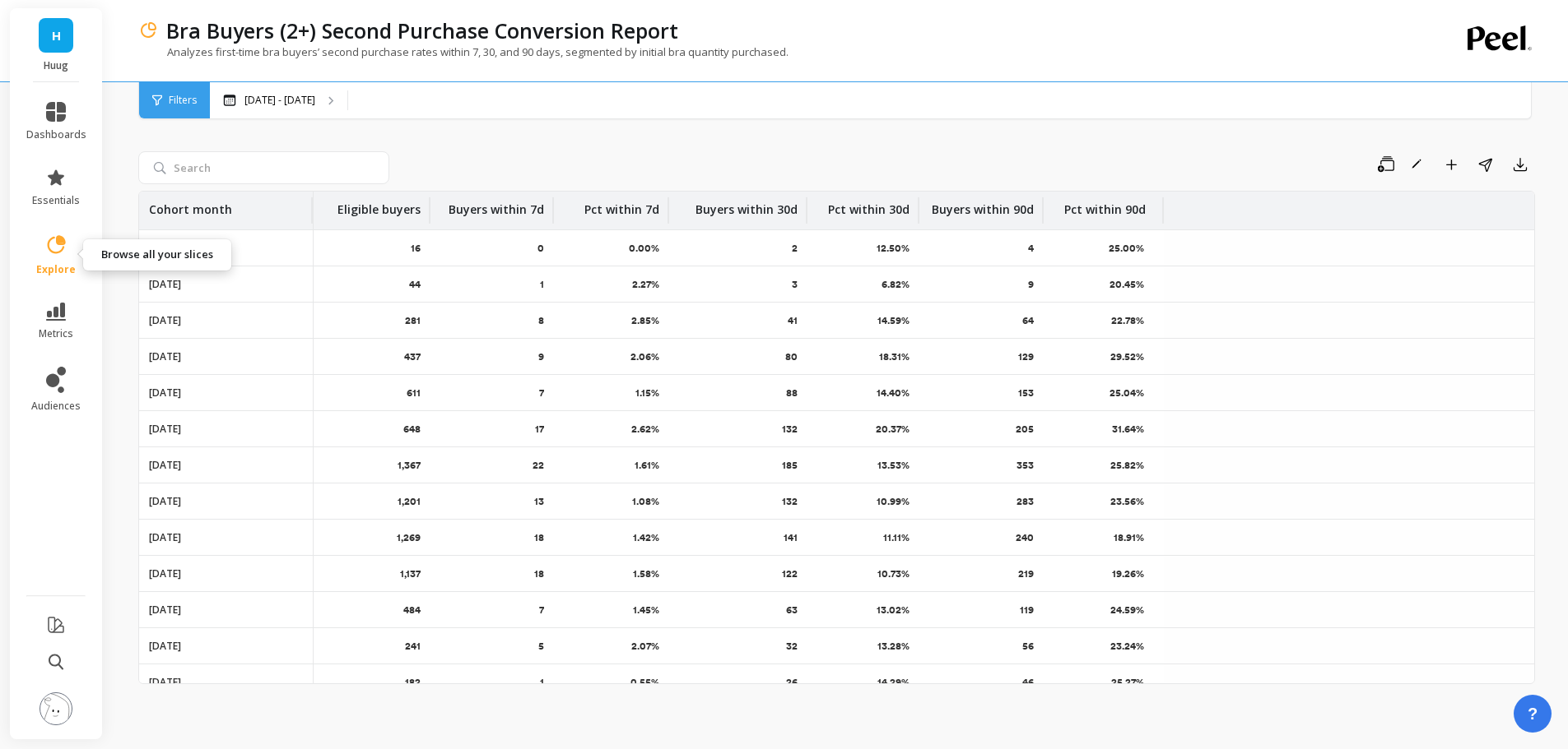
click at [58, 245] on icon at bounding box center [55, 245] width 23 height 23
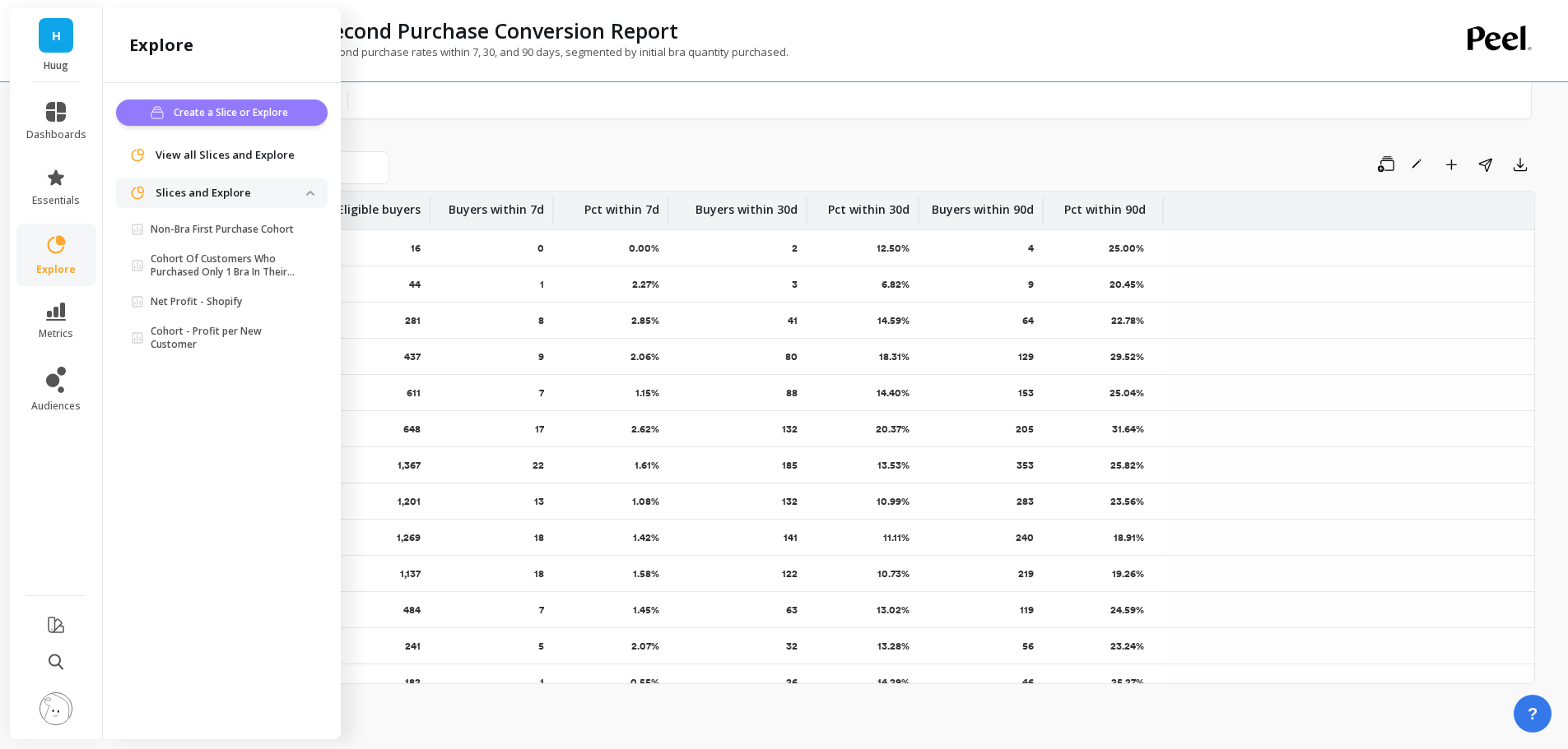
click at [212, 100] on button "Create a Slice or Explore" at bounding box center [222, 112] width 212 height 27
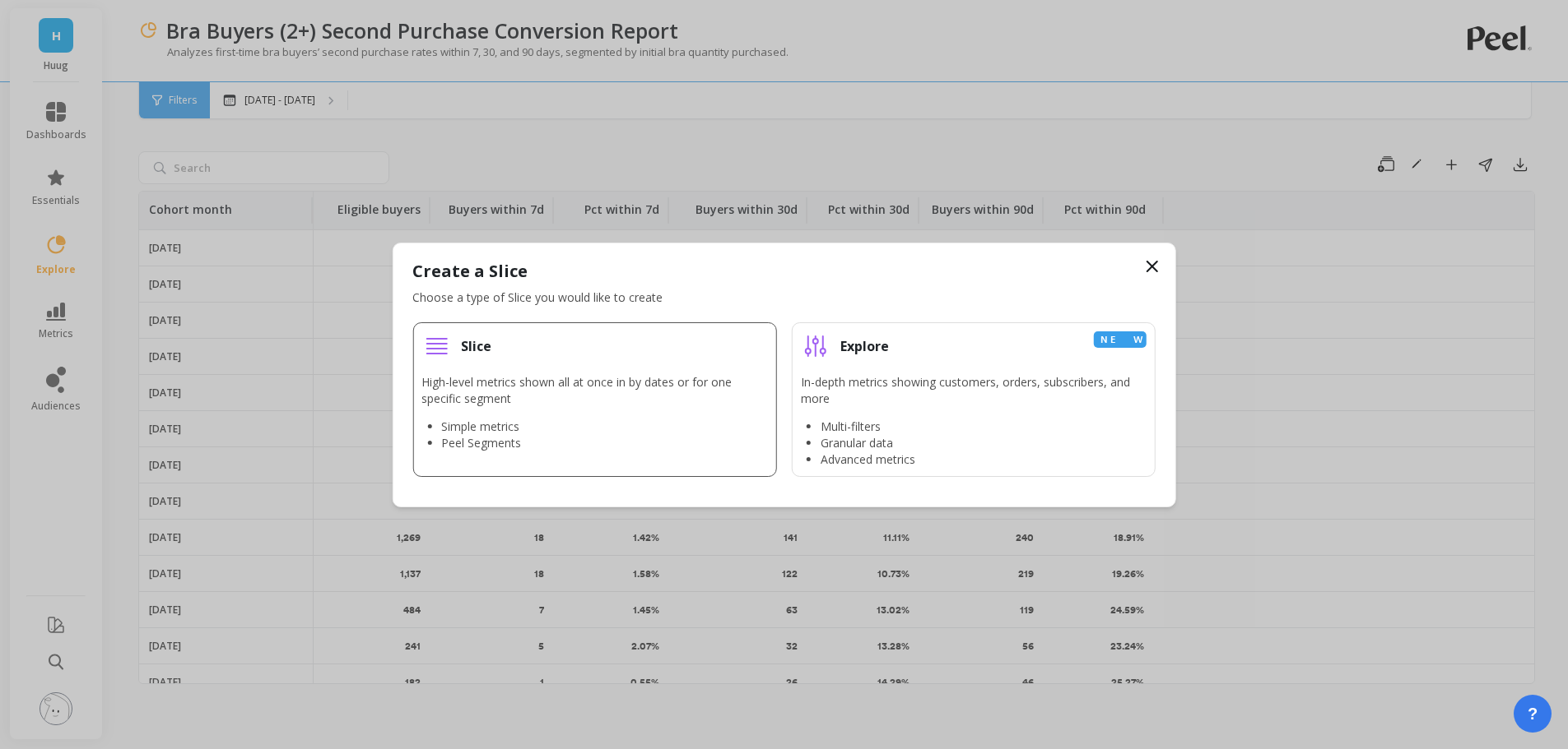
click at [508, 348] on div "Slice" at bounding box center [594, 346] width 345 height 29
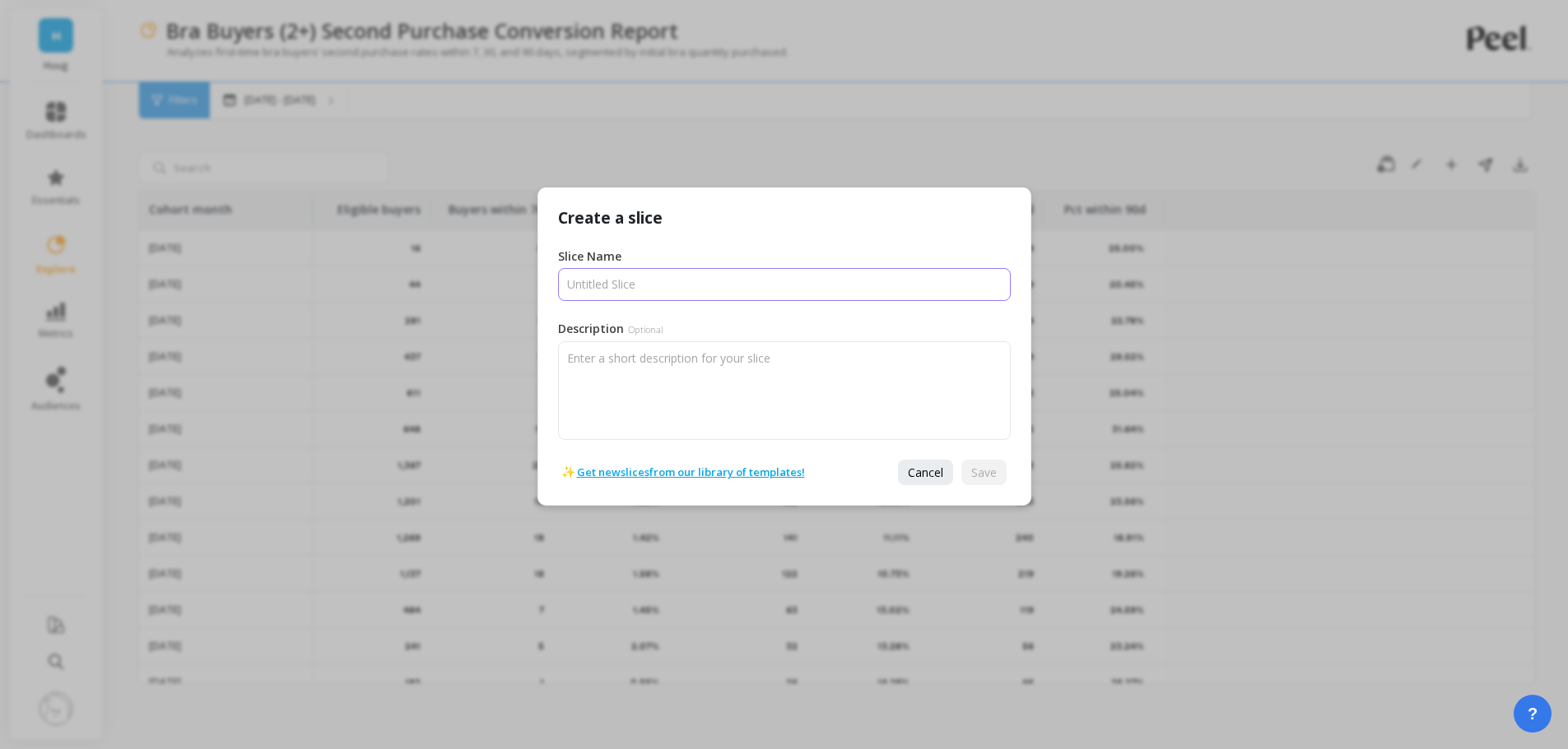
click at [686, 271] on input "Slice Name" at bounding box center [784, 284] width 453 height 33
type input "Peel Slice"
click at [995, 473] on span "Save" at bounding box center [984, 472] width 26 height 16
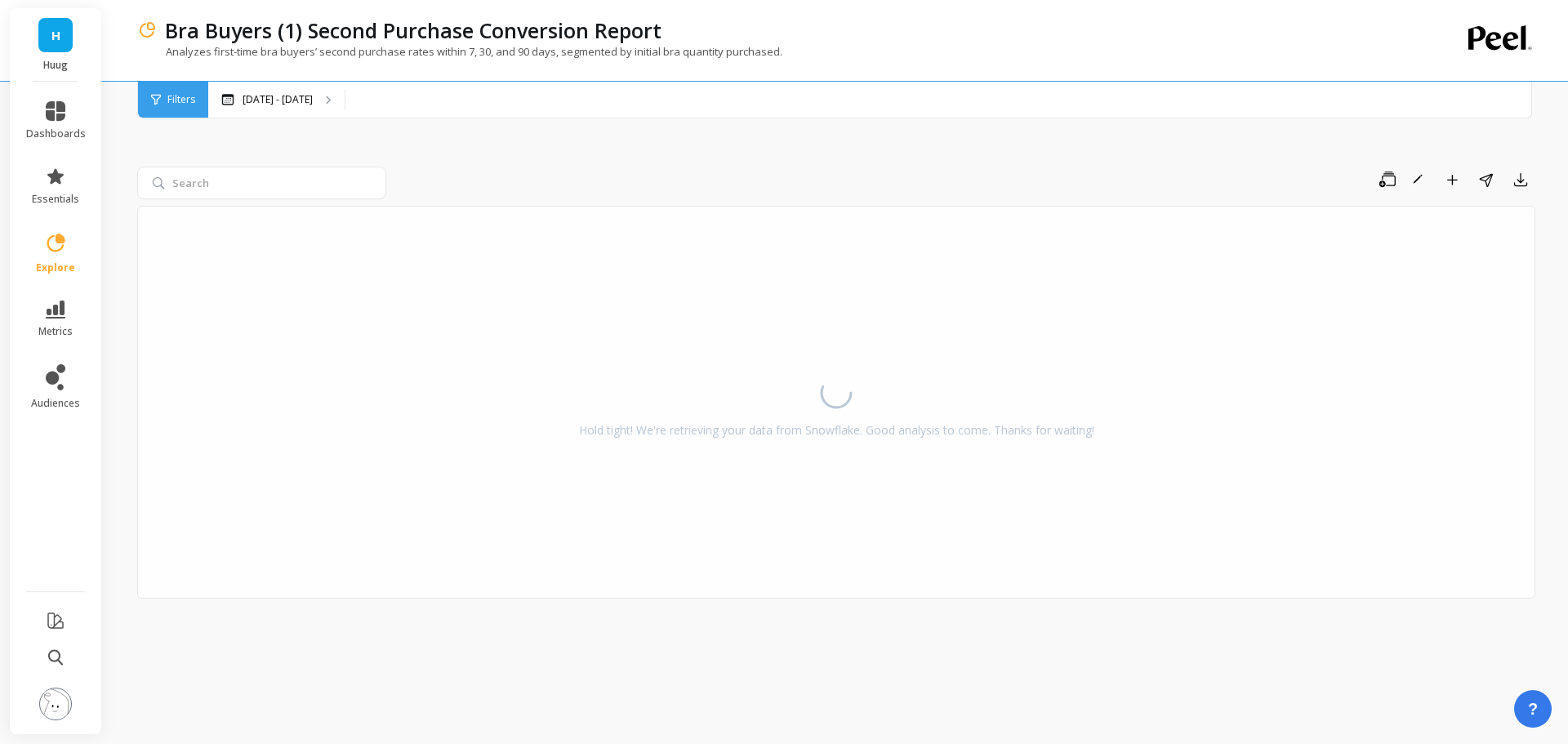
click at [390, 174] on div at bounding box center [265, 183] width 256 height 33
click at [391, 175] on div at bounding box center [265, 183] width 256 height 33
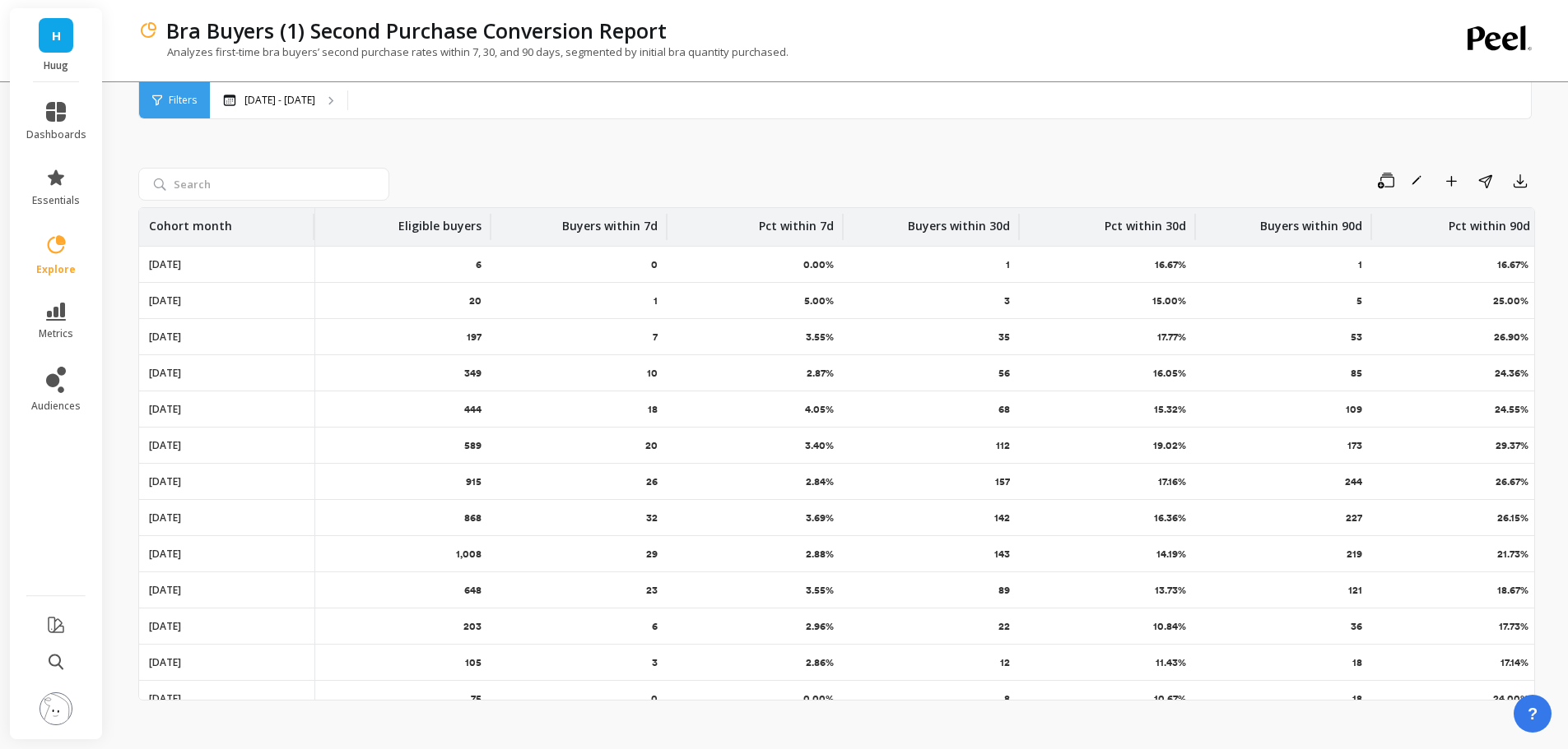
scroll to position [0, 27]
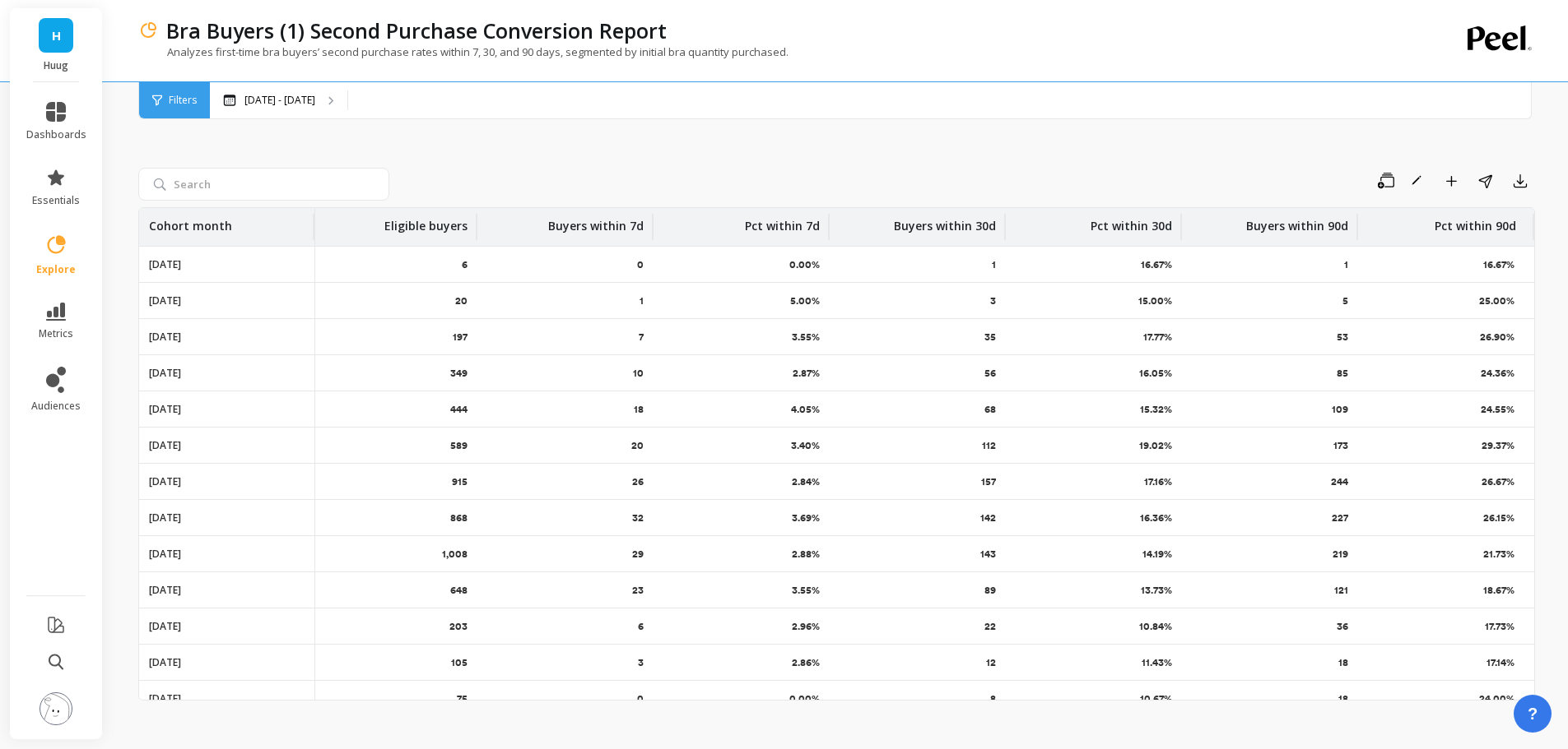
drag, startPoint x: 893, startPoint y: 366, endPoint x: 996, endPoint y: 376, distance: 103.5
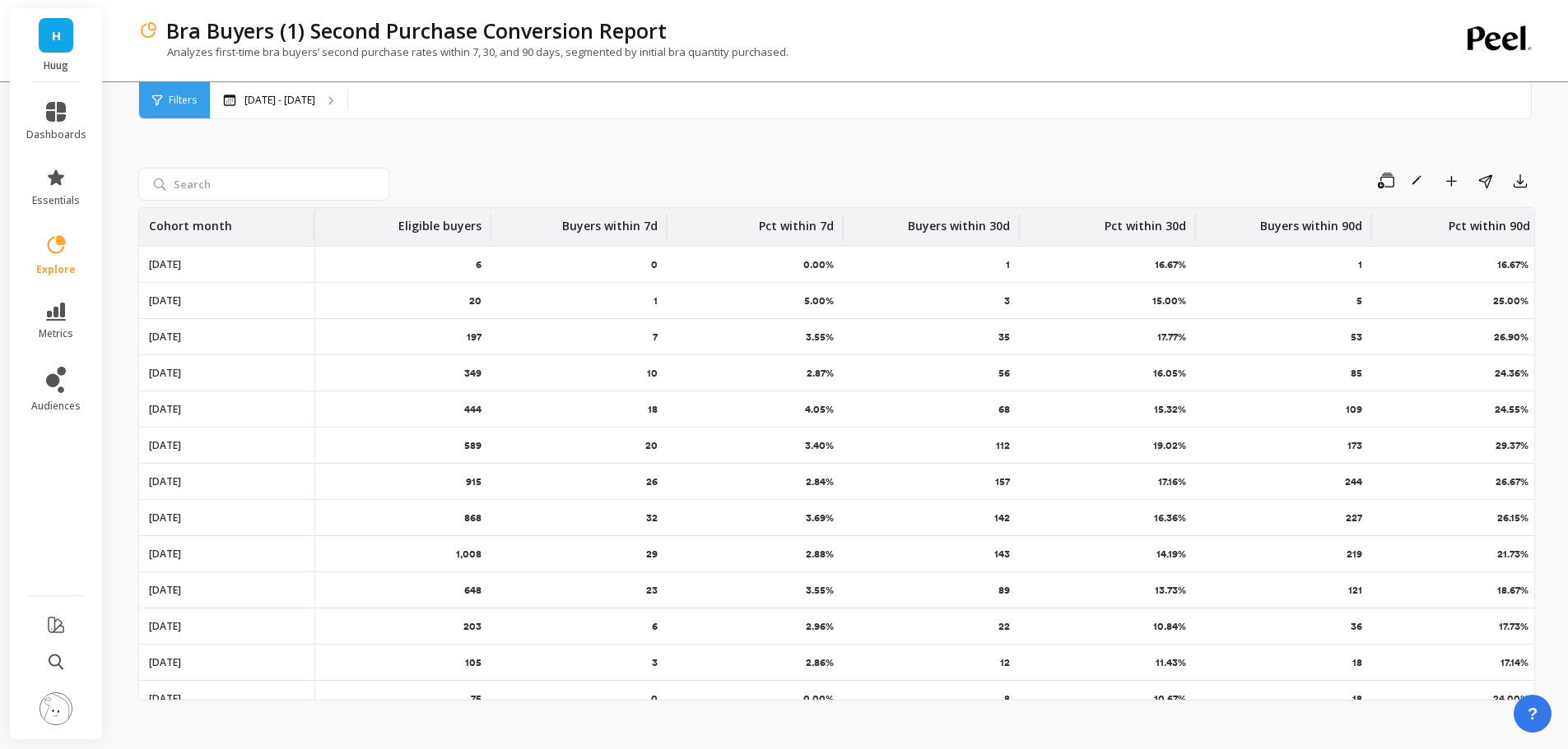
drag, startPoint x: 1143, startPoint y: 363, endPoint x: 1051, endPoint y: 353, distance: 92.5
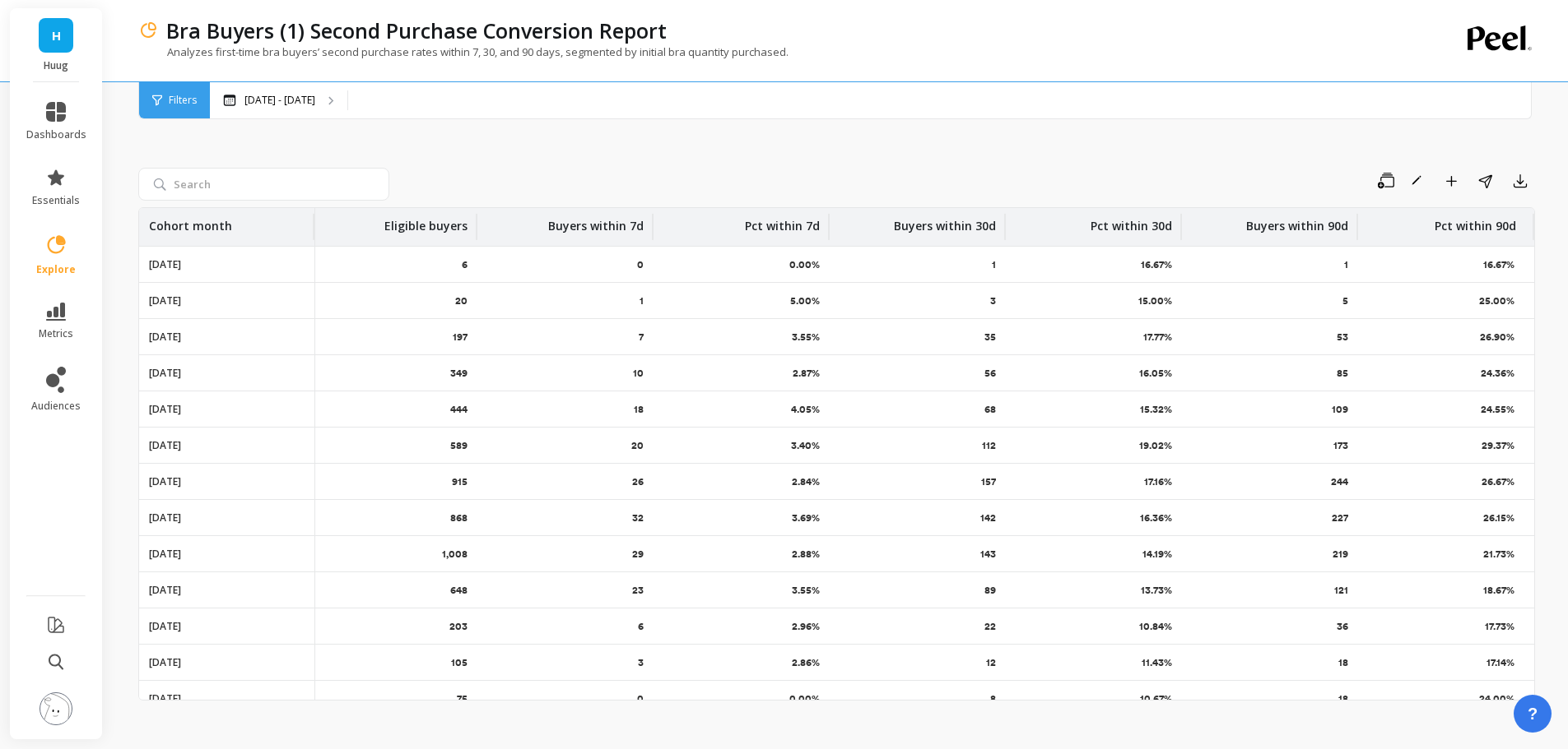
drag, startPoint x: 858, startPoint y: 342, endPoint x: 973, endPoint y: 342, distance: 115.0
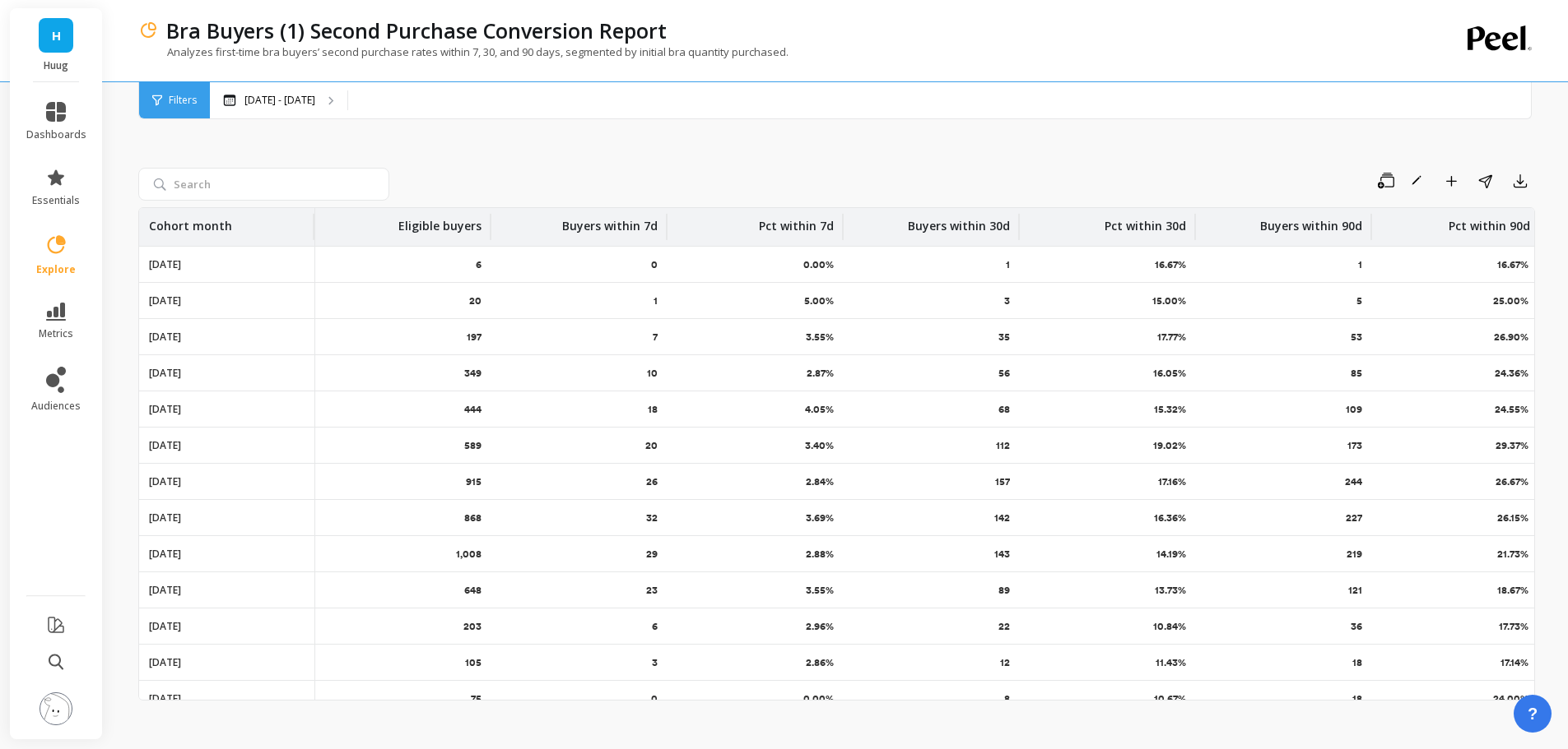
drag, startPoint x: 995, startPoint y: 337, endPoint x: 757, endPoint y: 333, distance: 238.0
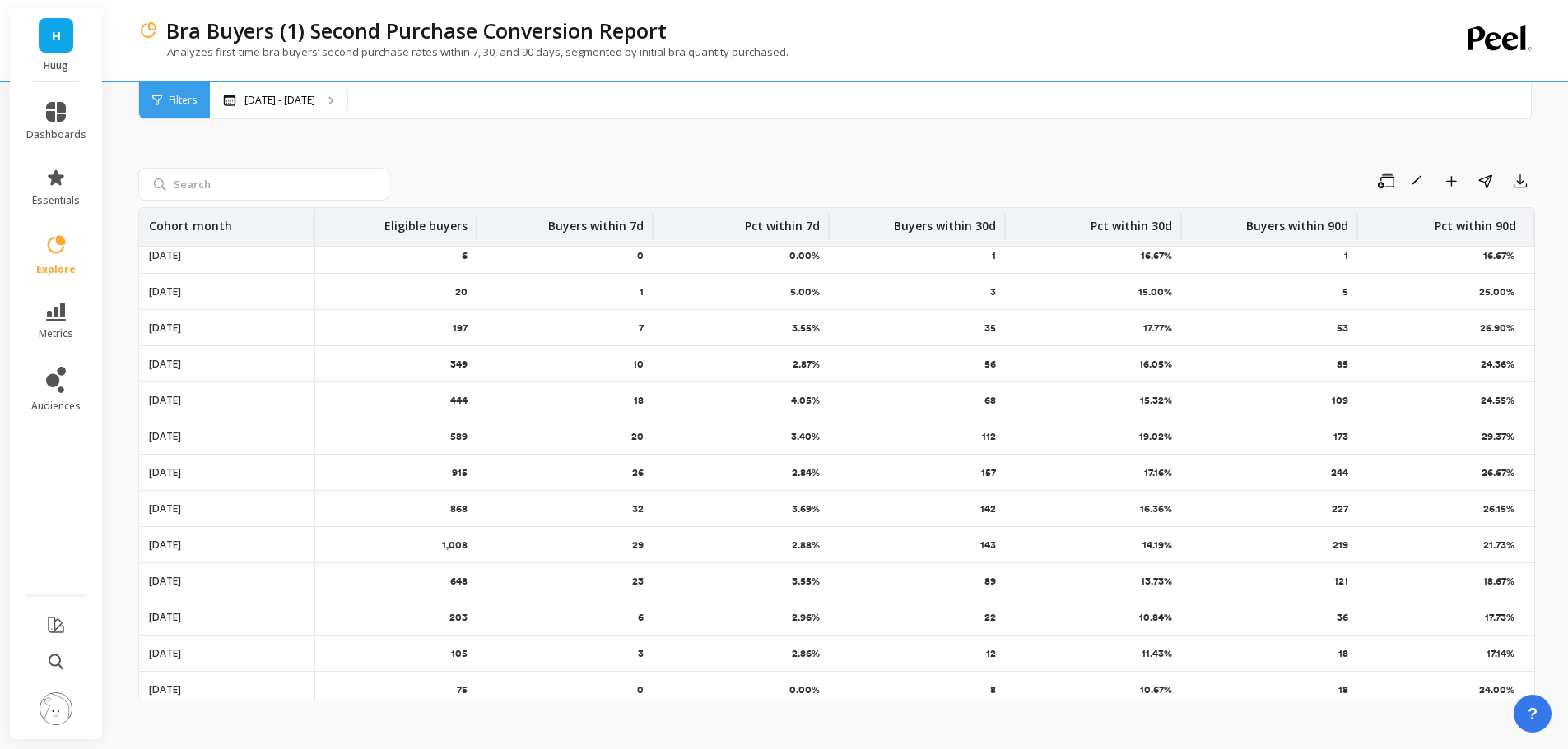
scroll to position [15, 27]
drag, startPoint x: 1184, startPoint y: 426, endPoint x: 1306, endPoint y: 421, distance: 122.1
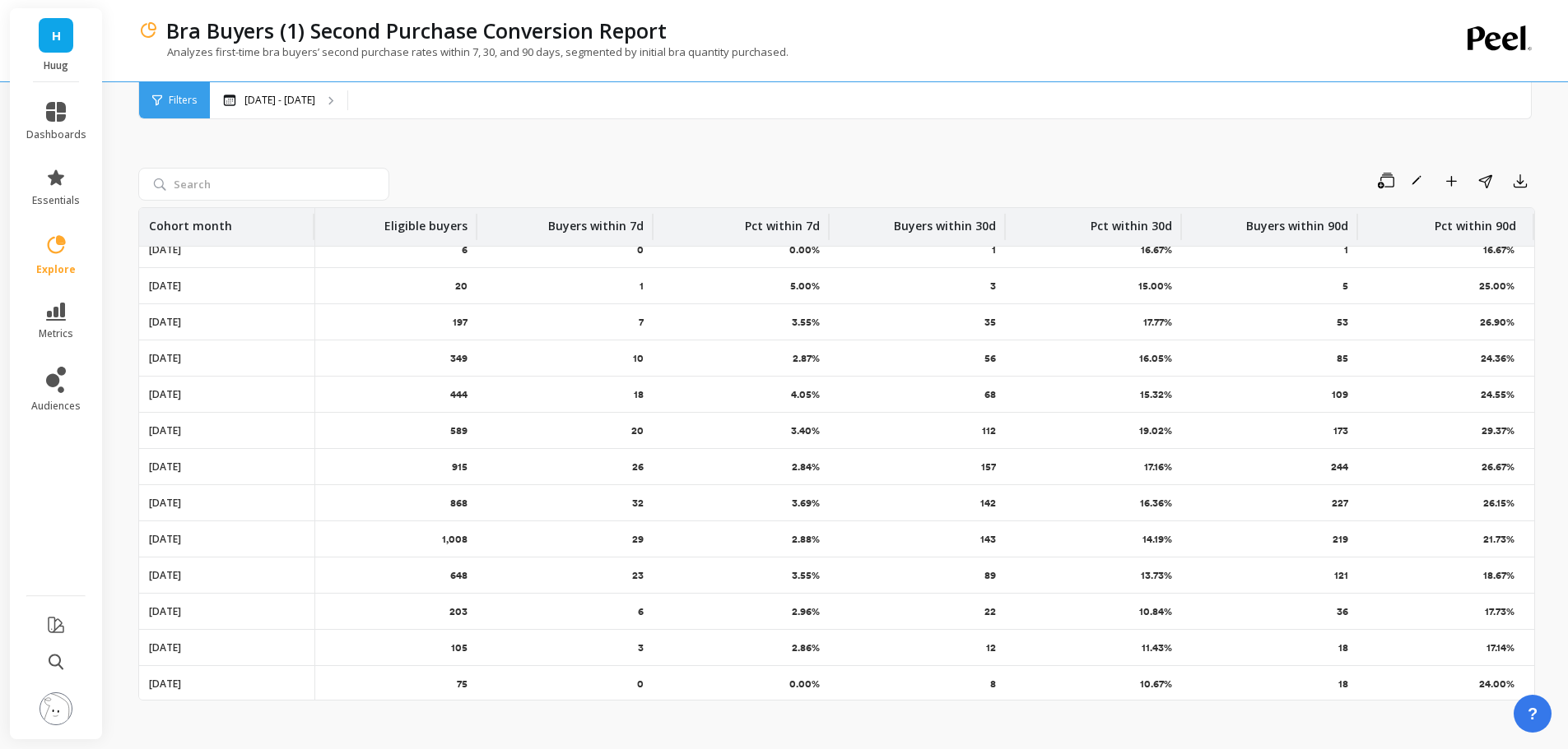
scroll to position [0, 27]
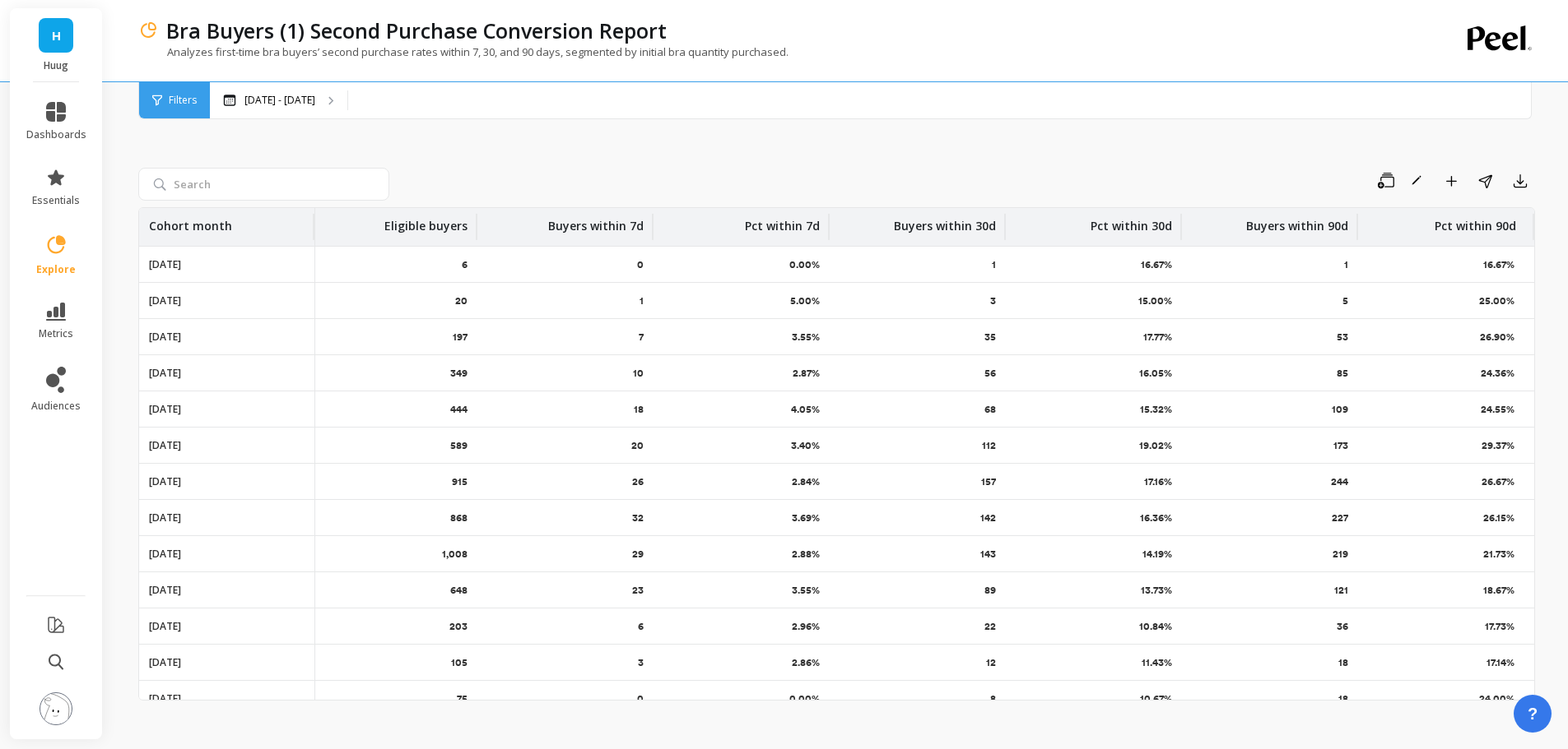
drag, startPoint x: 1302, startPoint y: 321, endPoint x: 1252, endPoint y: 10, distance: 315.0
drag, startPoint x: 764, startPoint y: 263, endPoint x: 772, endPoint y: 208, distance: 55.6
